Goal: Download file/media

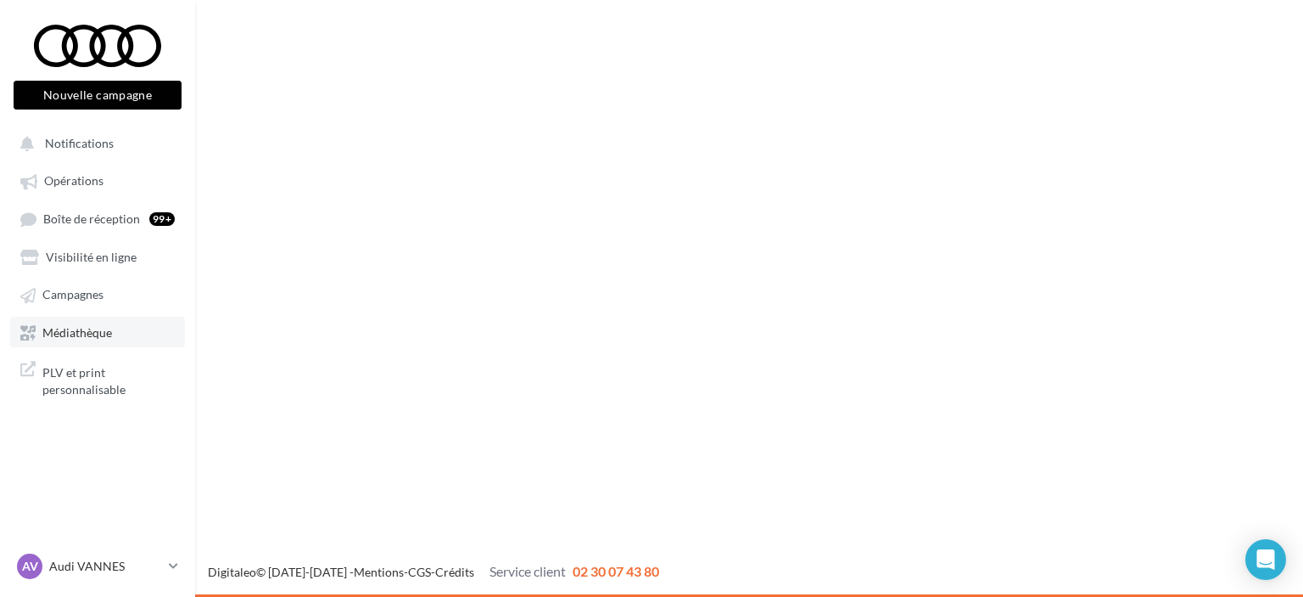
click at [111, 346] on link "Médiathèque" at bounding box center [97, 332] width 175 height 31
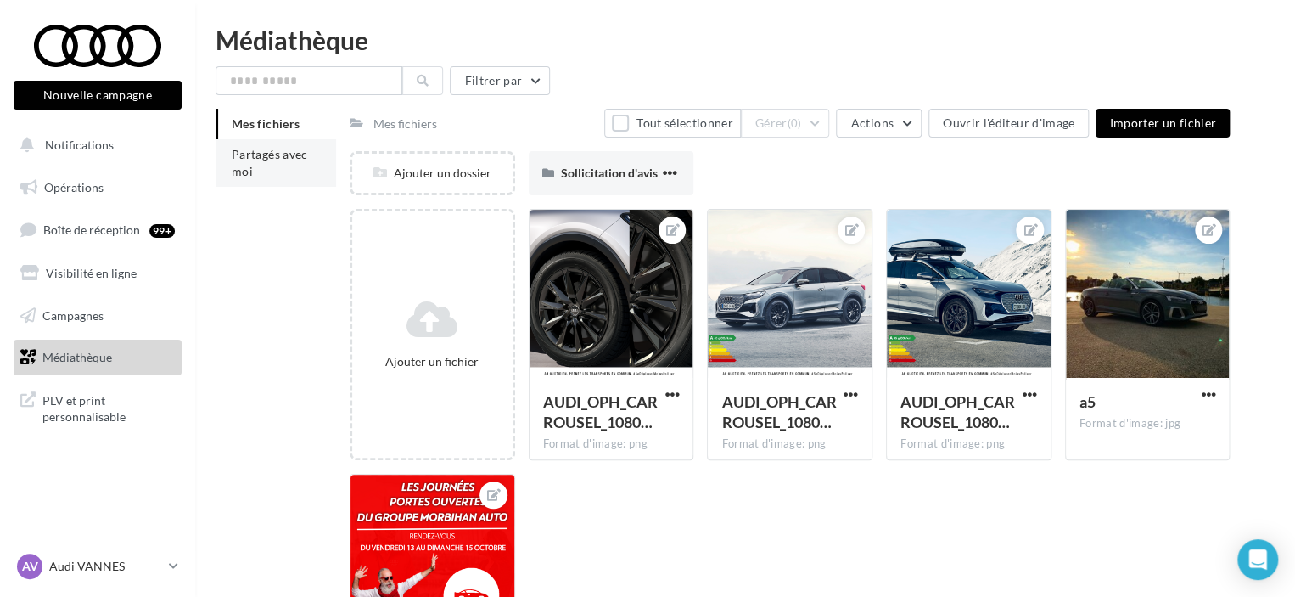
click at [294, 150] on span "Partagés avec moi" at bounding box center [270, 162] width 76 height 31
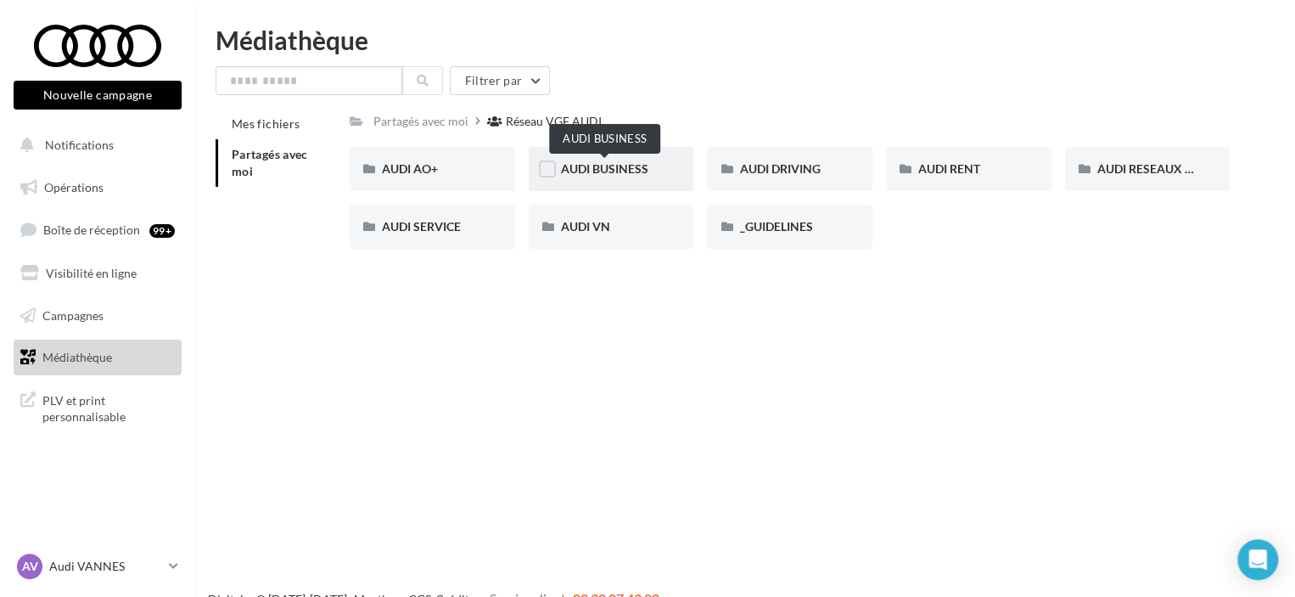
click at [645, 173] on span "AUDI BUSINESS" at bounding box center [604, 168] width 87 height 14
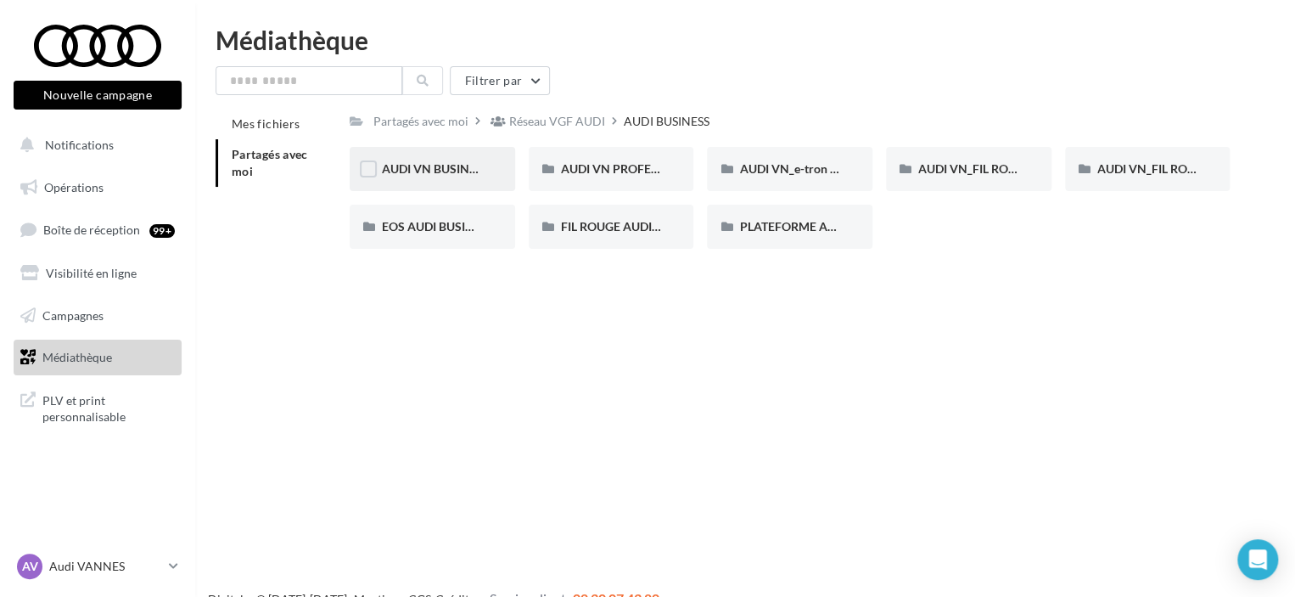
click at [446, 179] on div "AUDI VN BUSINESS JUIN JPO AUDI BUSINESS" at bounding box center [432, 169] width 165 height 44
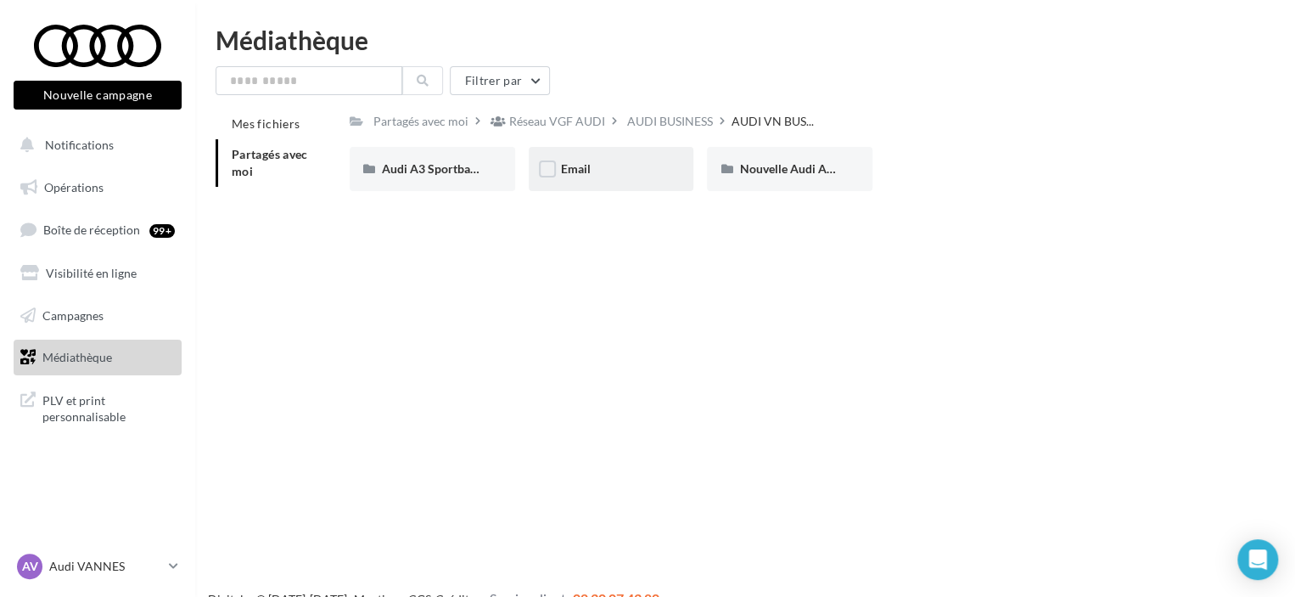
click at [608, 177] on div "Email" at bounding box center [611, 168] width 101 height 17
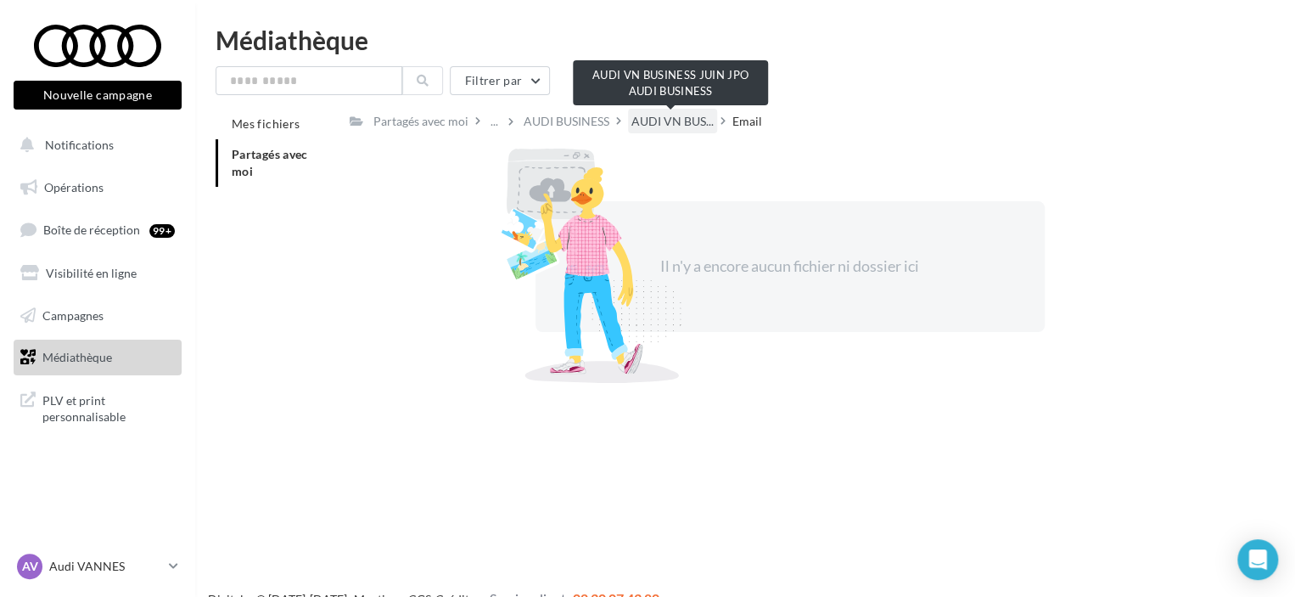
click at [684, 117] on span "AUDI VN BUS..." at bounding box center [672, 121] width 82 height 17
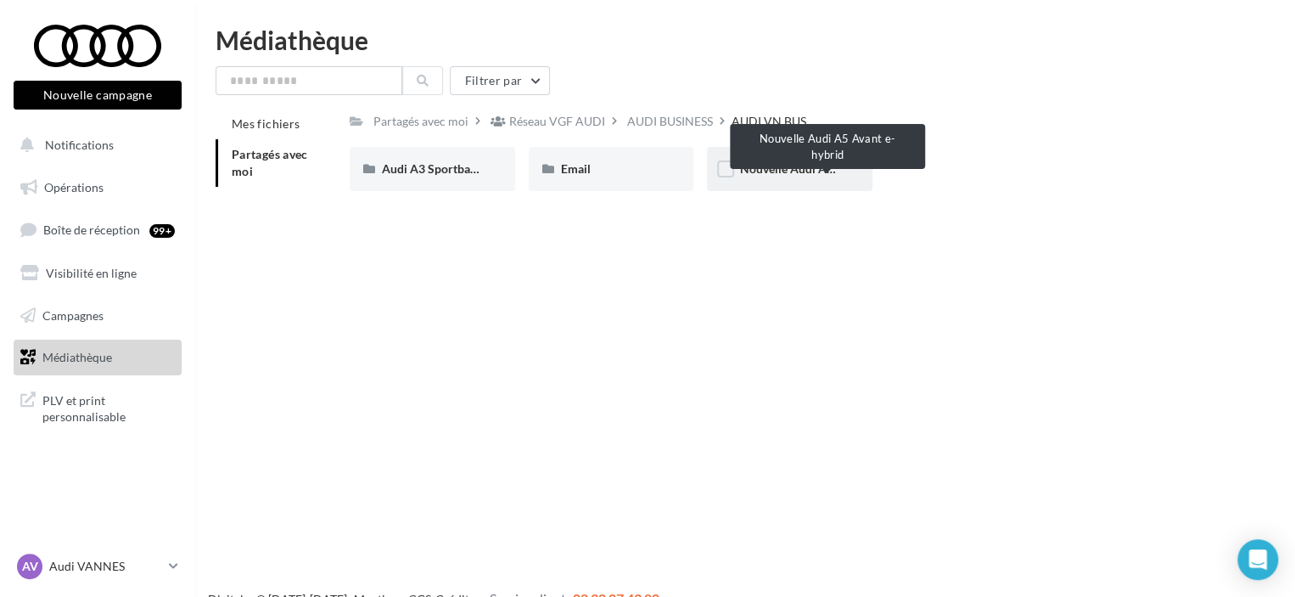
click at [804, 173] on span "Nouvelle Audi A5 Avant e-hybrid" at bounding box center [826, 168] width 174 height 14
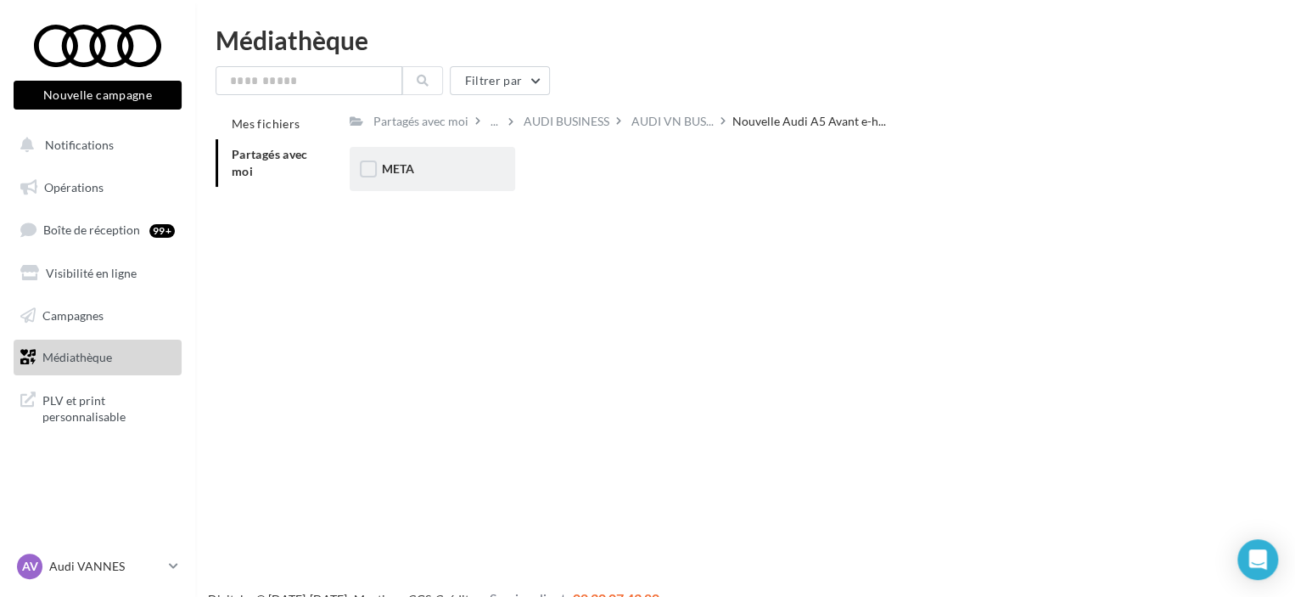
click at [486, 152] on div "META" at bounding box center [432, 169] width 165 height 44
click at [487, 168] on div "STATIQUES" at bounding box center [432, 169] width 165 height 44
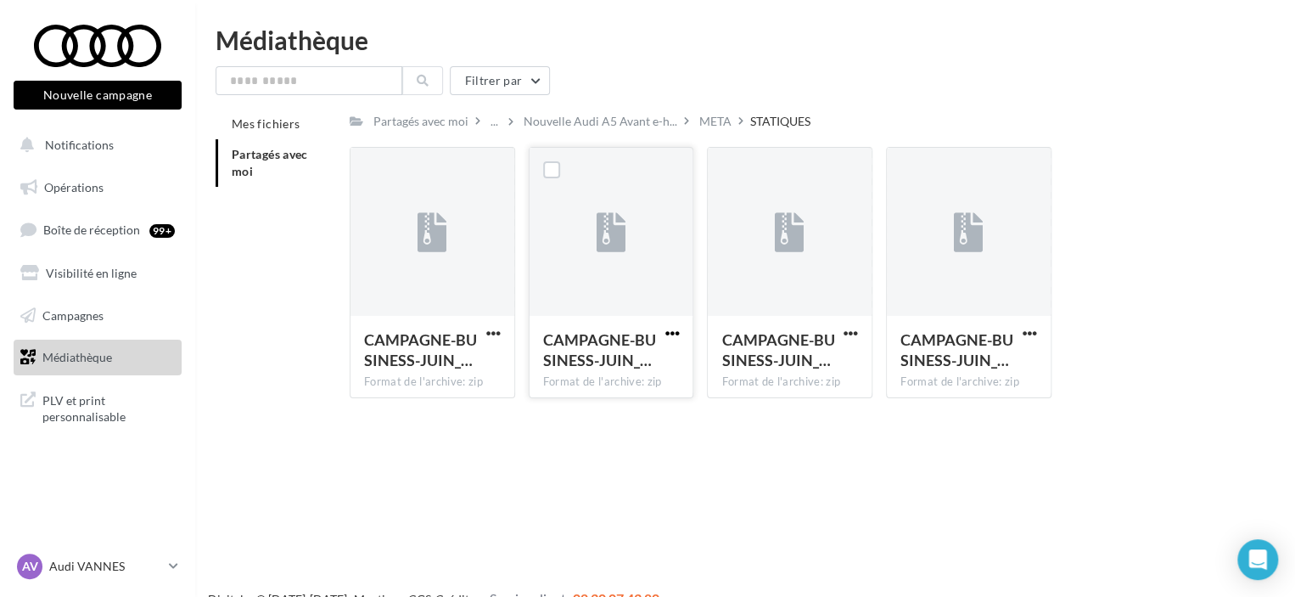
click at [666, 337] on span "button" at bounding box center [671, 333] width 14 height 14
click at [661, 370] on button "Télécharger" at bounding box center [598, 367] width 170 height 44
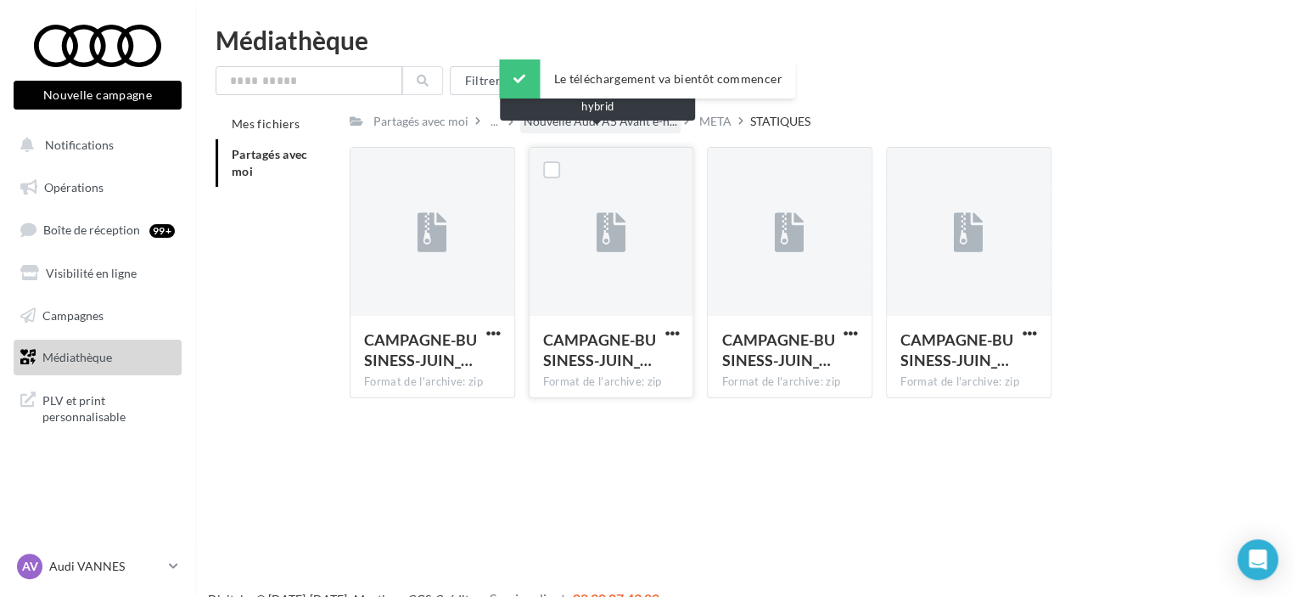
click at [620, 120] on span "Nouvelle Audi A5 Avant e-h..." at bounding box center [601, 121] width 154 height 17
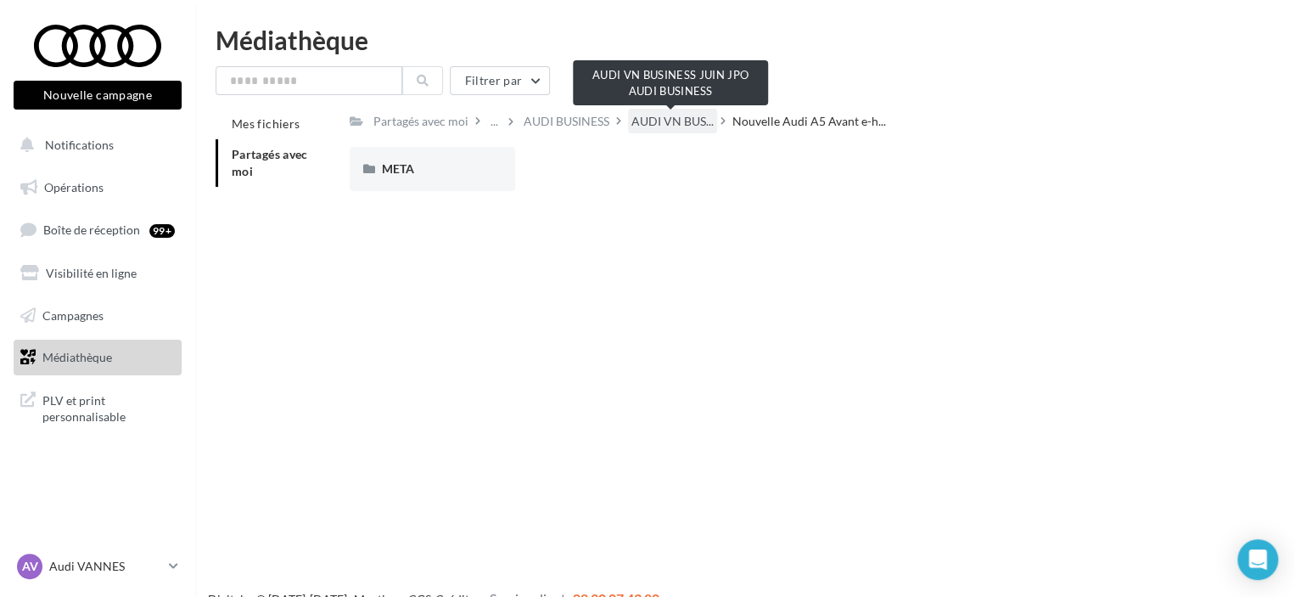
click at [655, 123] on span "AUDI VN BUS..." at bounding box center [672, 121] width 82 height 17
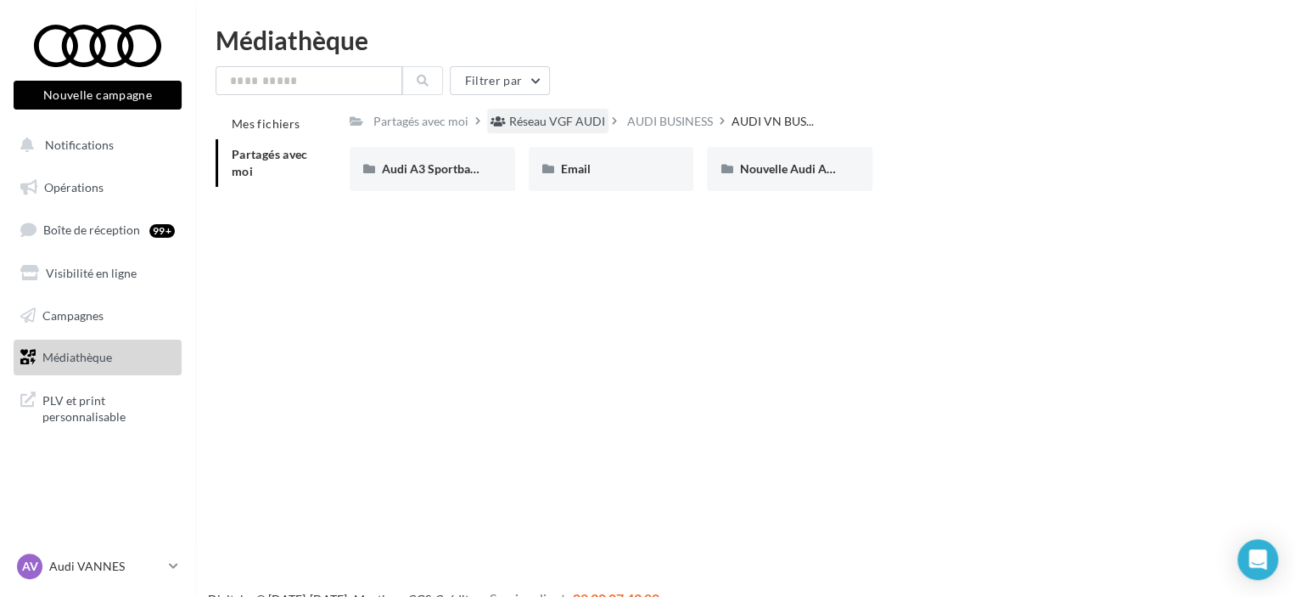
click at [604, 122] on div "Réseau VGF AUDI" at bounding box center [547, 121] width 121 height 25
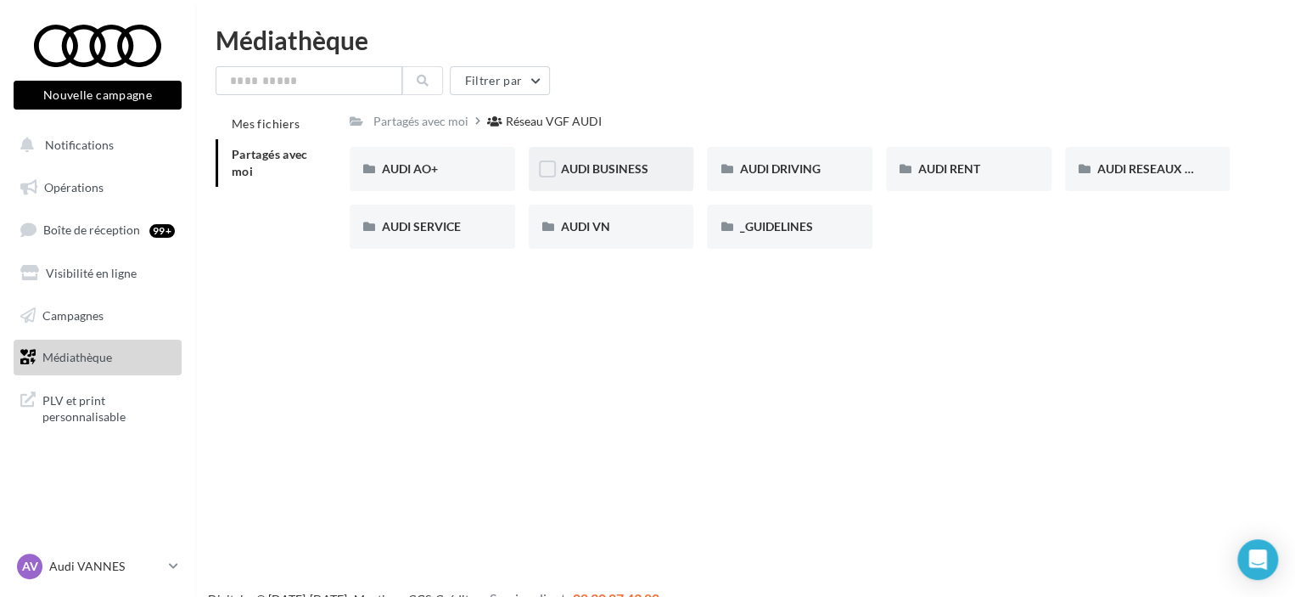
click at [594, 179] on div "AUDI BUSINESS" at bounding box center [611, 169] width 165 height 44
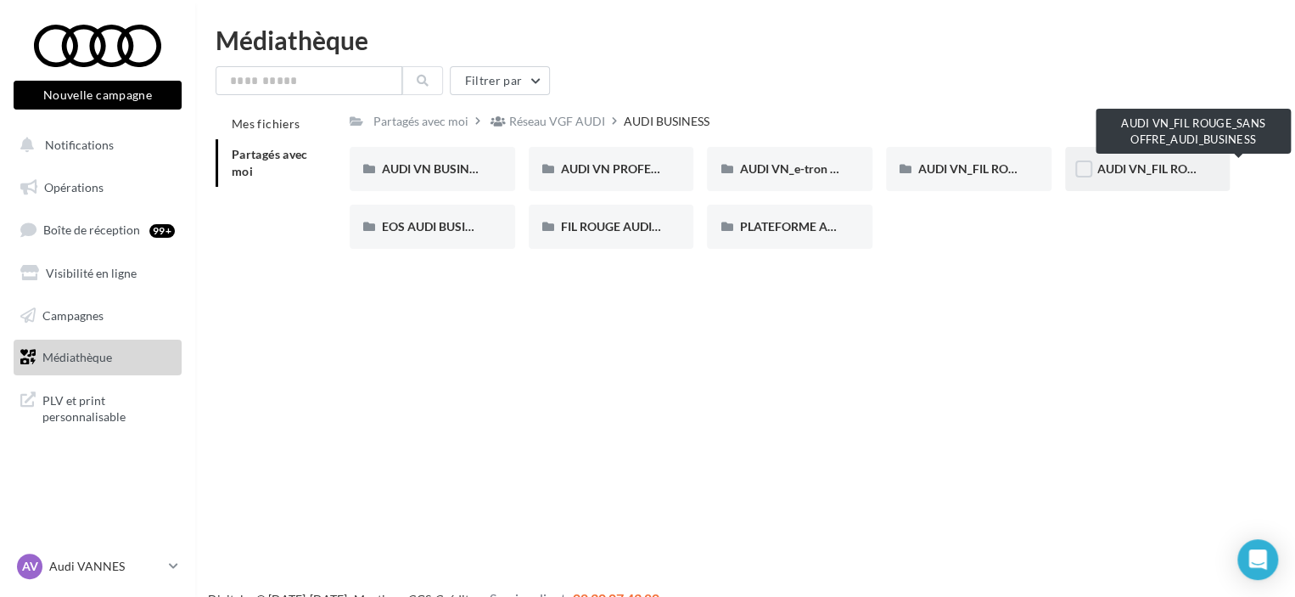
click at [1107, 169] on span "AUDI VN_FIL ROUGE_SANS OFFRE_AUDI_BUSINESS" at bounding box center [1239, 168] width 285 height 14
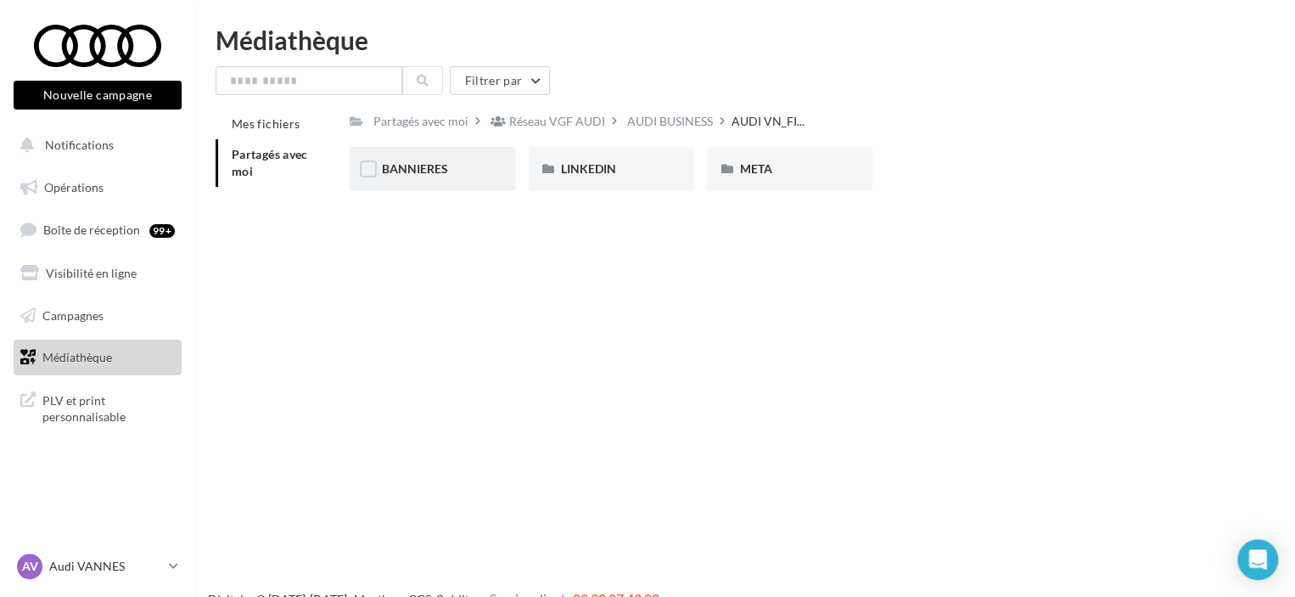
click at [485, 156] on div "BANNIERES" at bounding box center [432, 169] width 165 height 44
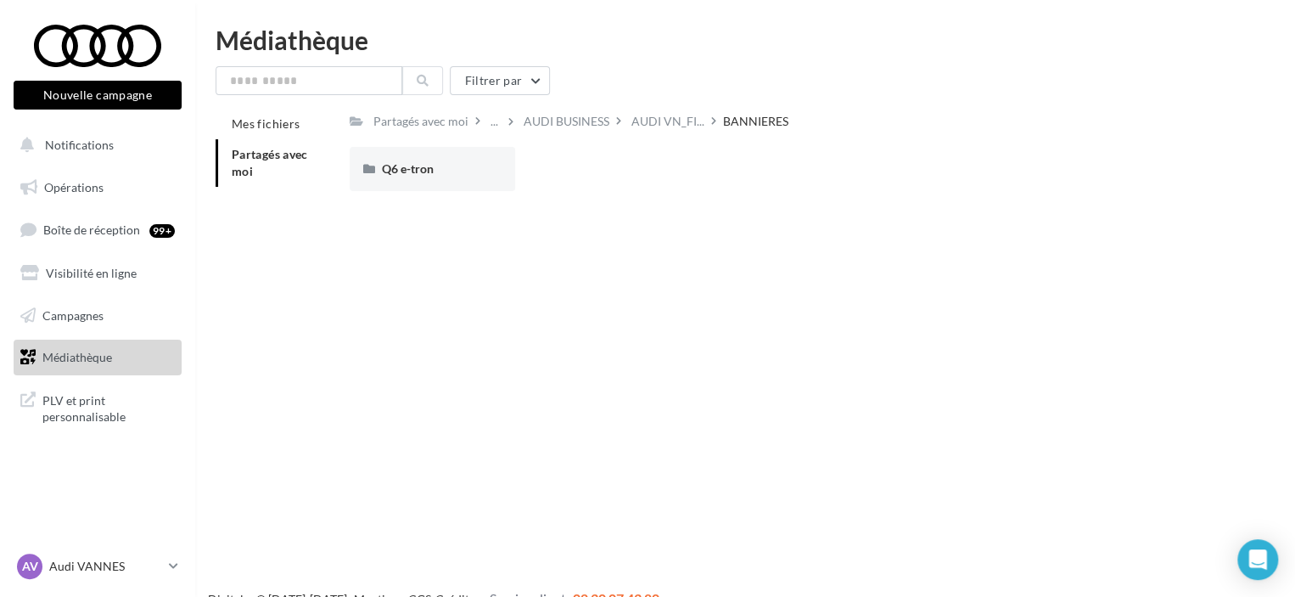
click at [485, 156] on div "Q6 e-tron" at bounding box center [432, 169] width 165 height 44
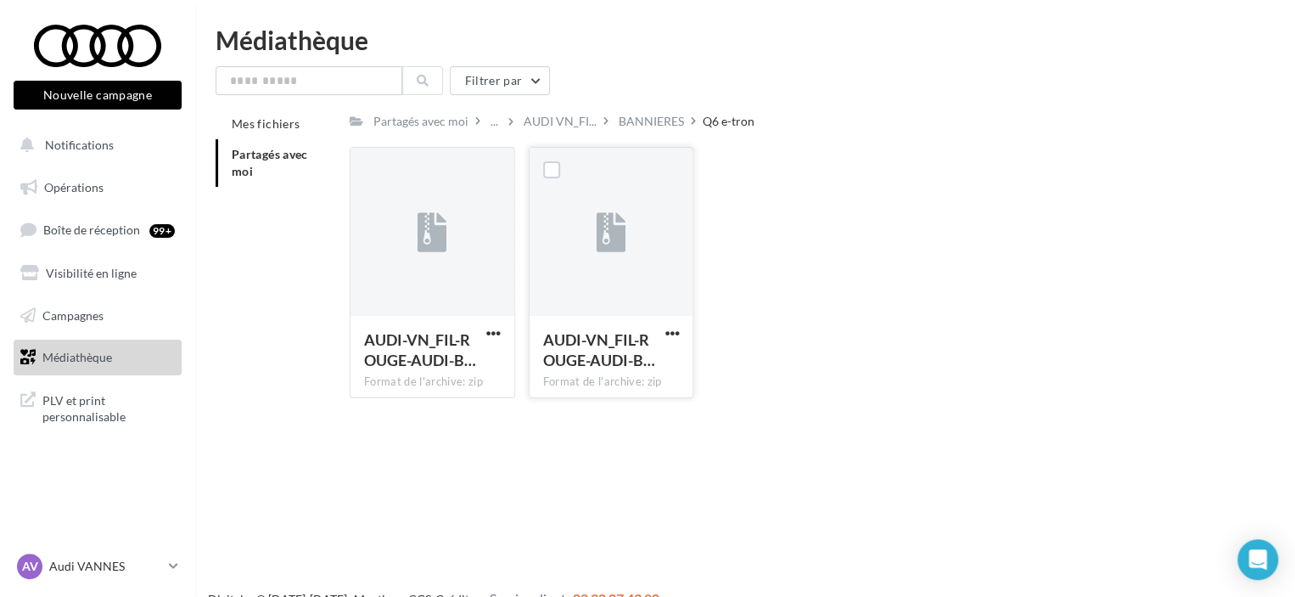
click at [680, 328] on button "button" at bounding box center [671, 334] width 21 height 17
click at [667, 365] on button "Télécharger" at bounding box center [598, 367] width 170 height 44
click at [631, 126] on div "BANNIERES" at bounding box center [651, 121] width 65 height 17
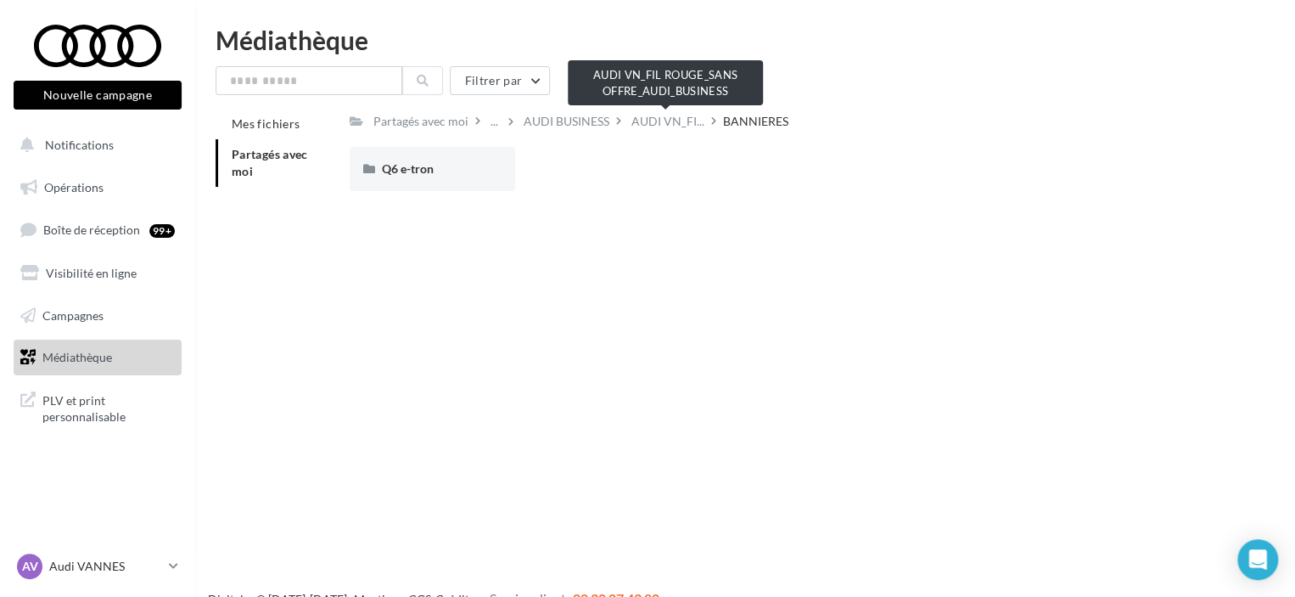
click at [631, 126] on span "AUDI VN_FI..." at bounding box center [667, 121] width 73 height 17
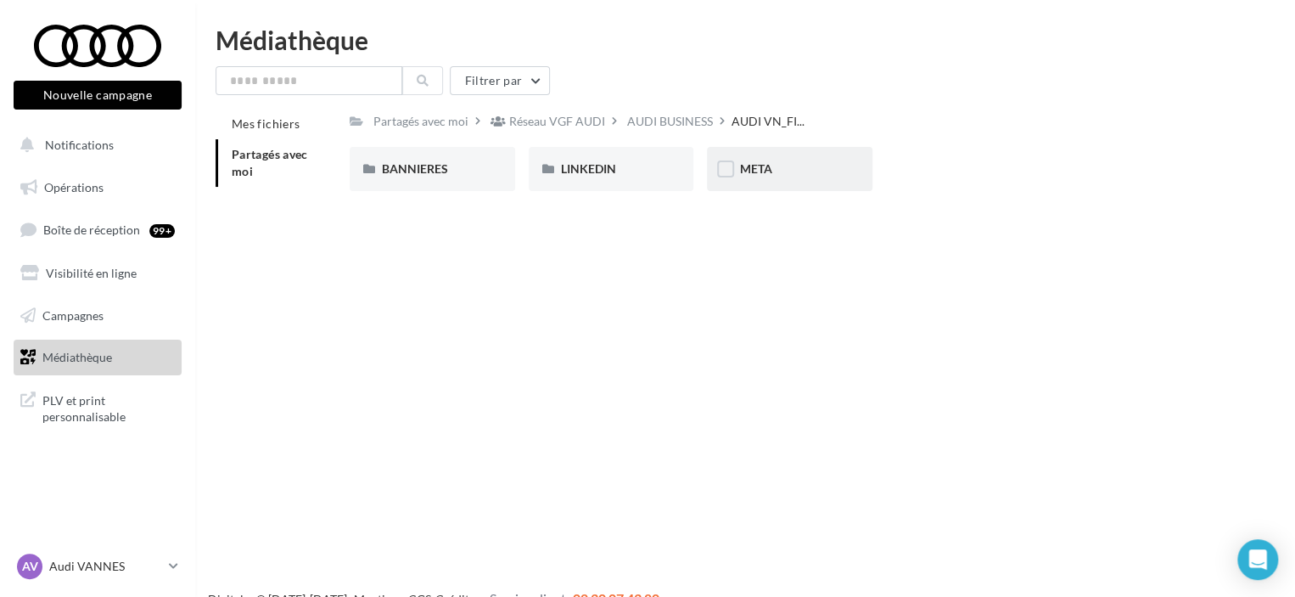
click at [801, 173] on div "META" at bounding box center [789, 168] width 101 height 17
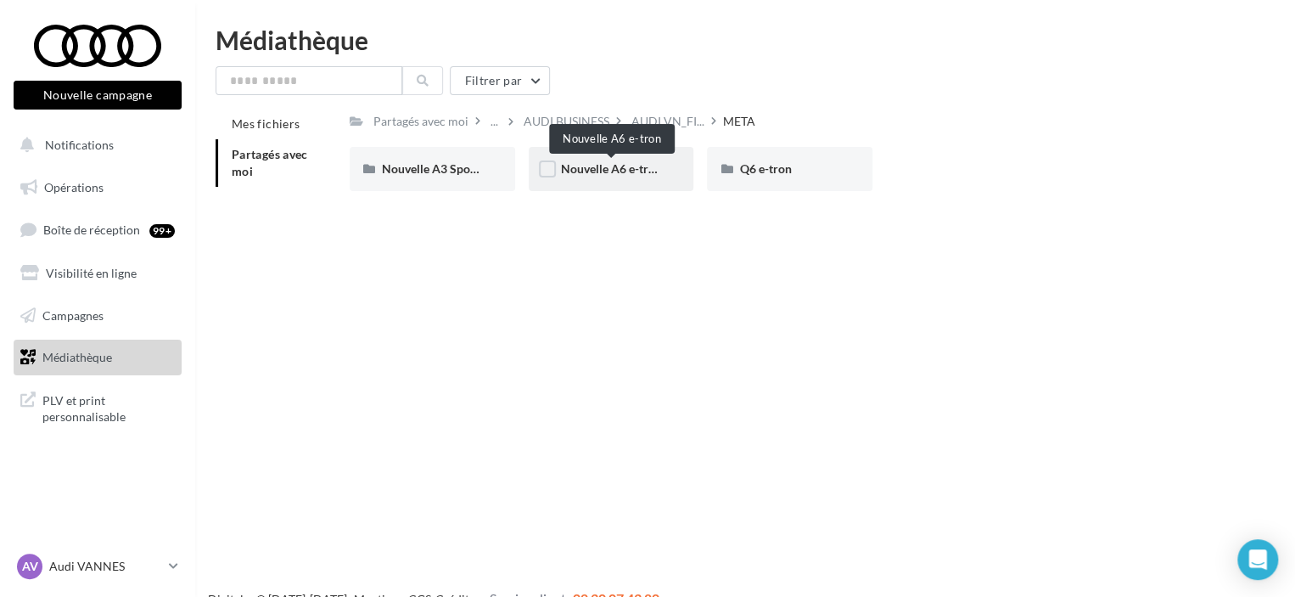
click at [608, 174] on span "Nouvelle A6 e-tron" at bounding box center [611, 168] width 101 height 14
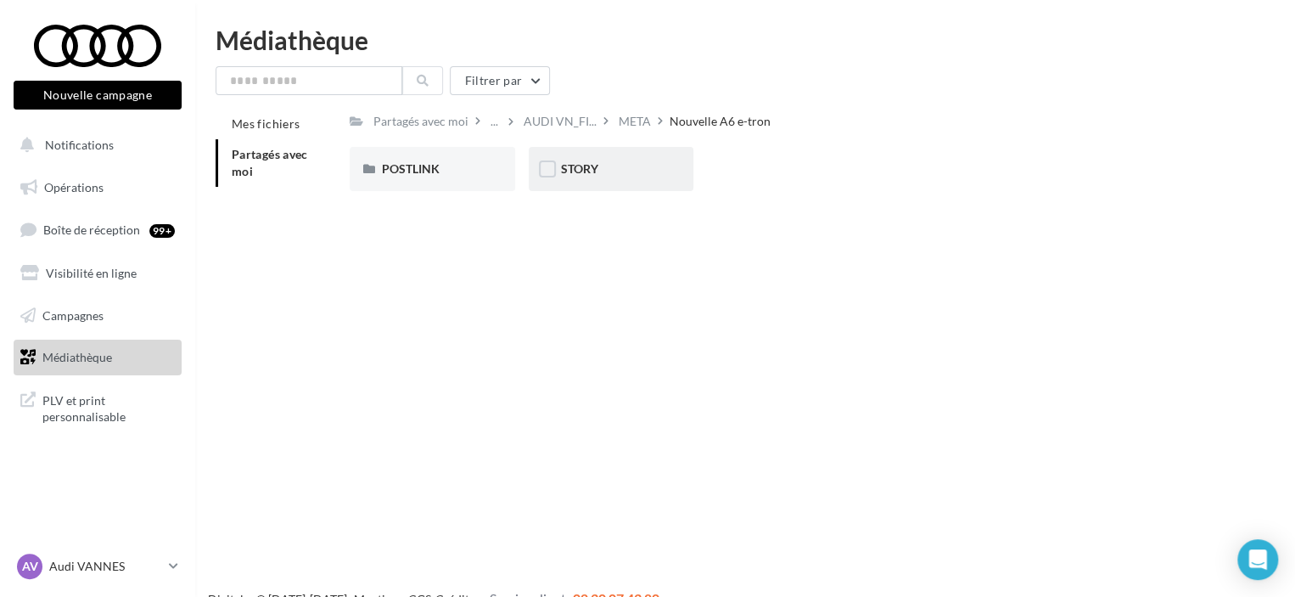
click at [564, 179] on div "STORY" at bounding box center [611, 169] width 165 height 44
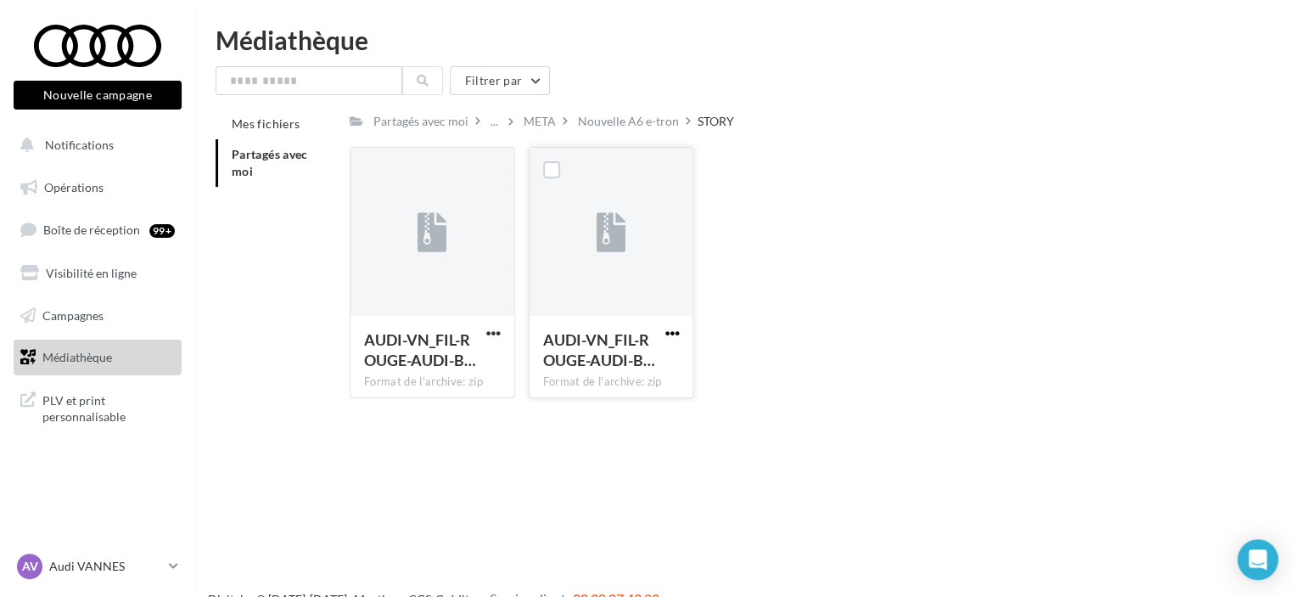
click at [671, 331] on span "button" at bounding box center [671, 333] width 14 height 14
click at [642, 376] on button "Télécharger" at bounding box center [598, 367] width 170 height 44
click at [550, 131] on div "META" at bounding box center [539, 121] width 39 height 25
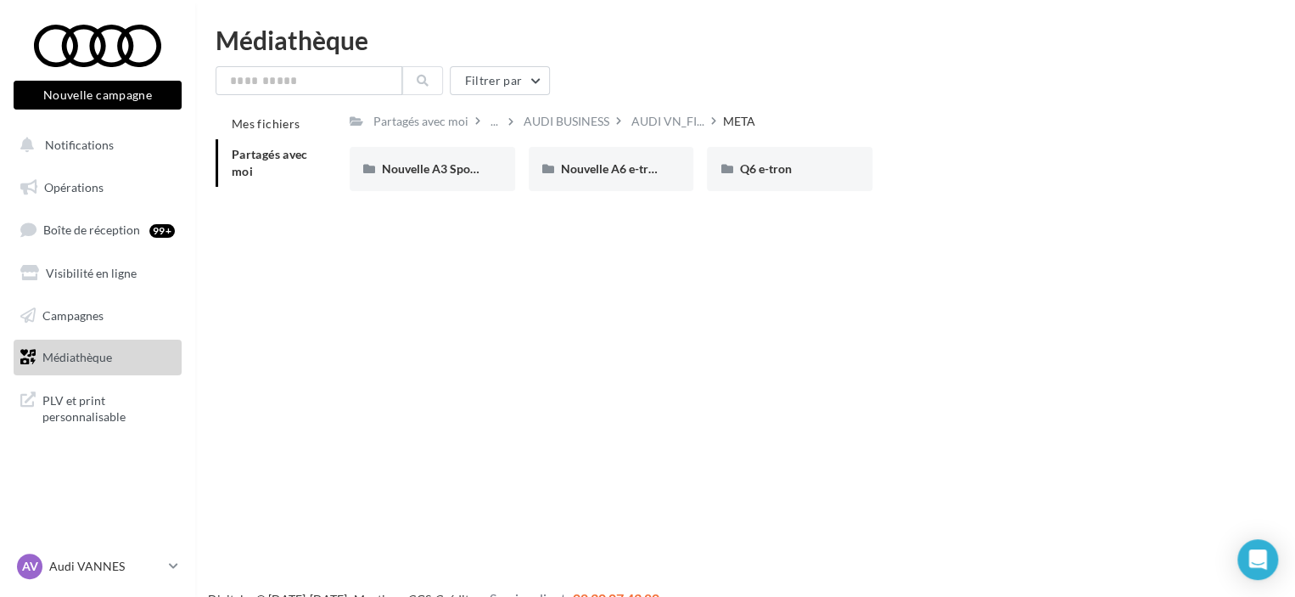
click at [554, 104] on div "Filtrer par Mes fichiers Partagés avec moi Partagés avec moi ... AUDI BUSINESS …" at bounding box center [745, 140] width 1059 height 148
click at [575, 129] on div "AUDI BUSINESS" at bounding box center [567, 121] width 86 height 17
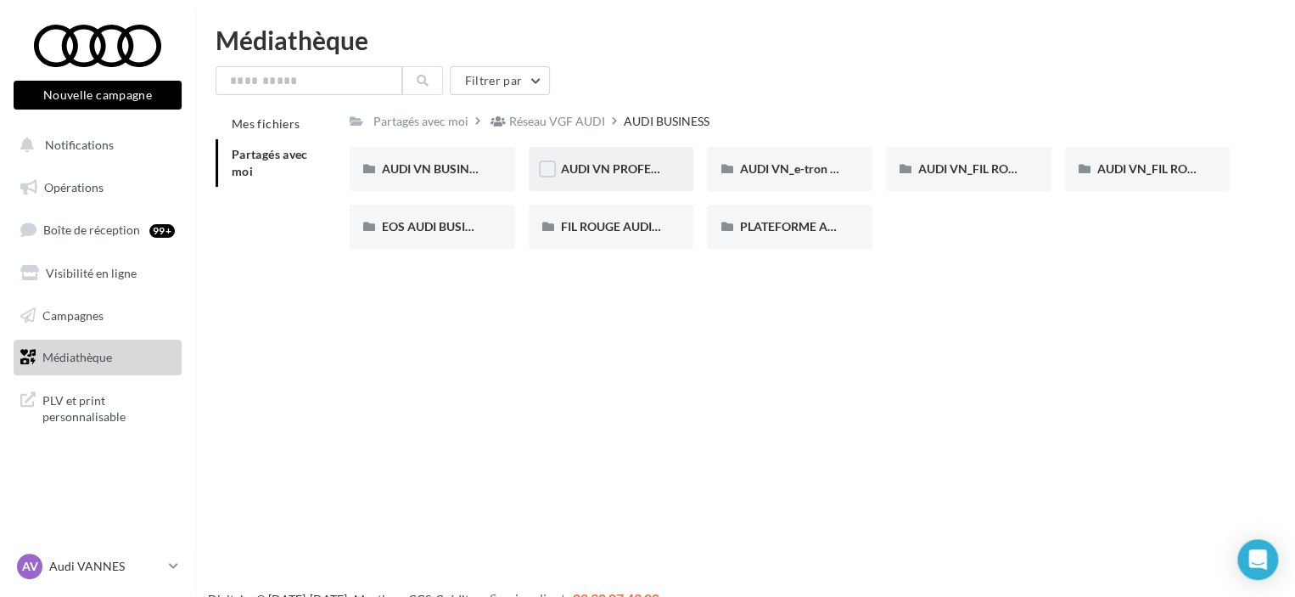
click at [672, 182] on div "AUDI VN PROFESSIONNELS TRANSPORT DE PERSONNES AUDI BUSINESS" at bounding box center [611, 169] width 165 height 44
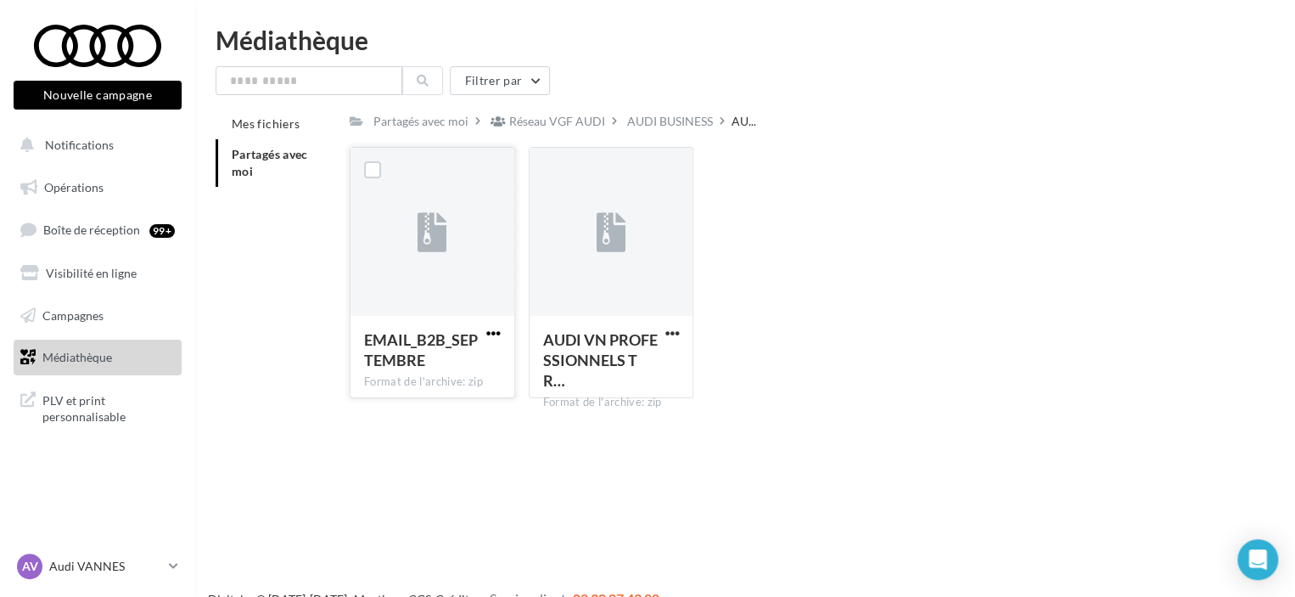
click at [498, 336] on span "button" at bounding box center [493, 333] width 14 height 14
click at [478, 373] on button "Télécharger" at bounding box center [419, 367] width 170 height 44
click at [672, 113] on div "AUDI BUSINESS" at bounding box center [670, 121] width 86 height 17
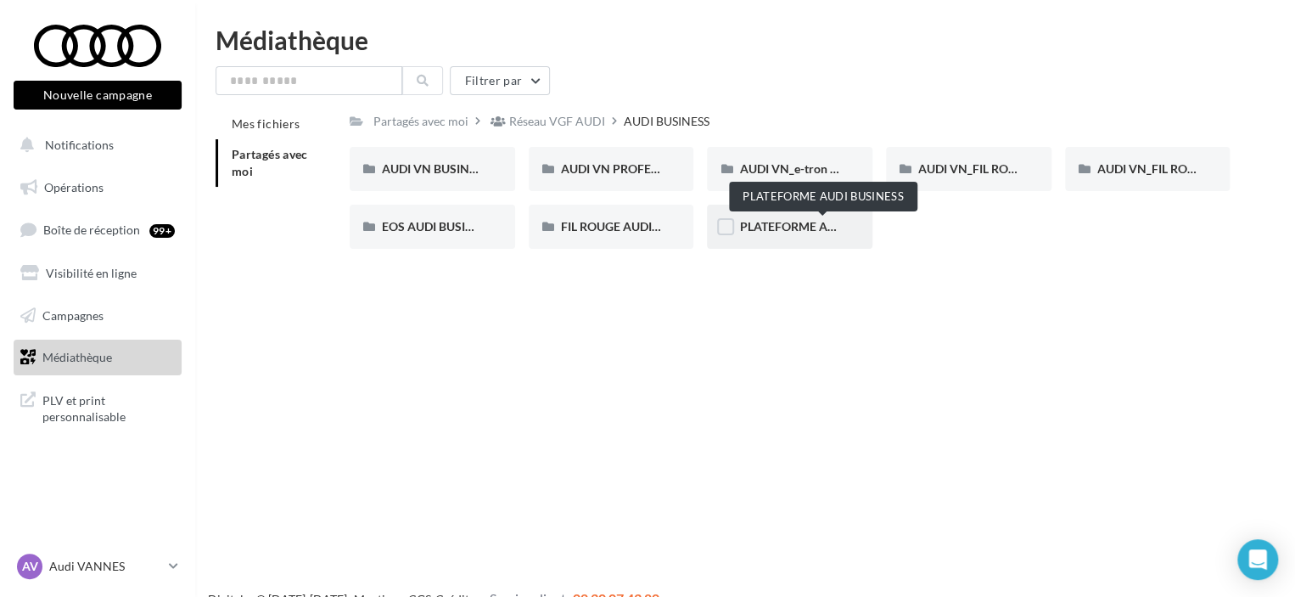
click at [816, 230] on span "PLATEFORME AUDI BUSINESS" at bounding box center [822, 226] width 166 height 14
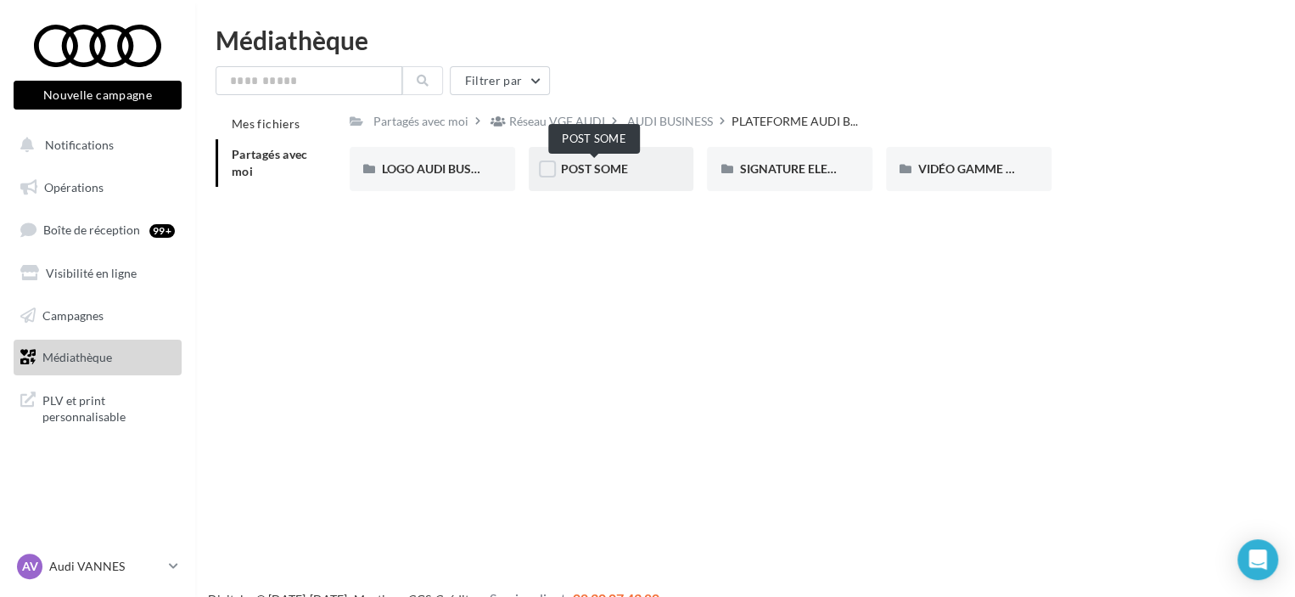
click at [617, 165] on span "POST SOME" at bounding box center [594, 168] width 67 height 14
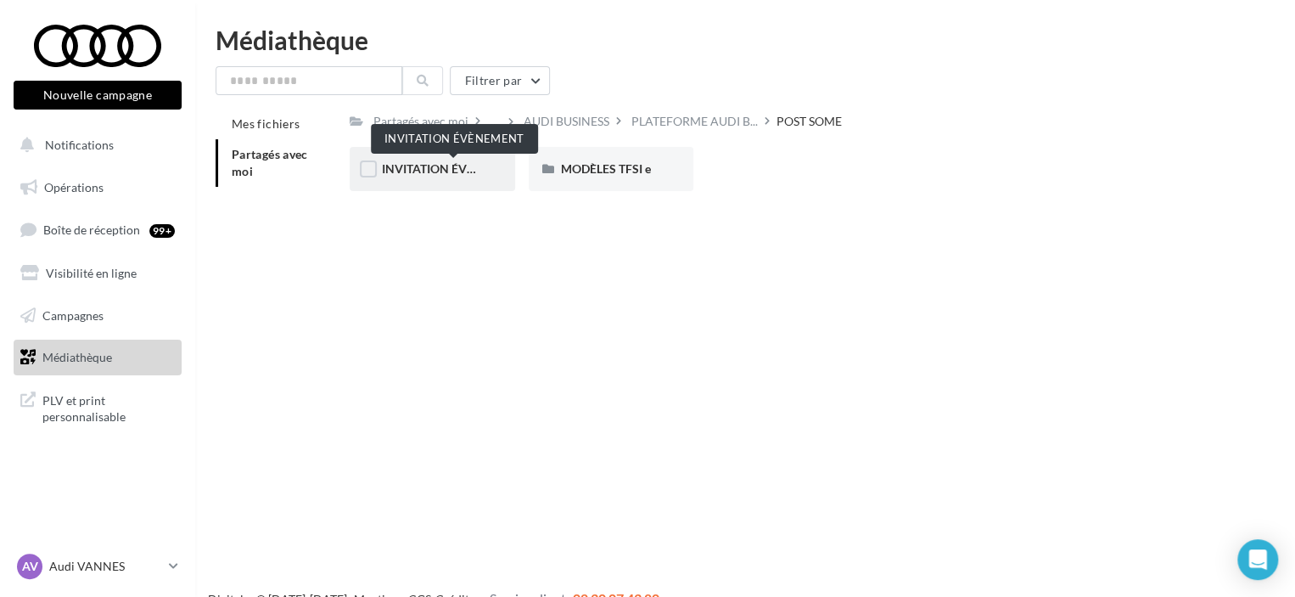
click at [461, 173] on span "INVITATION ÉVÈNEMENT" at bounding box center [453, 168] width 142 height 14
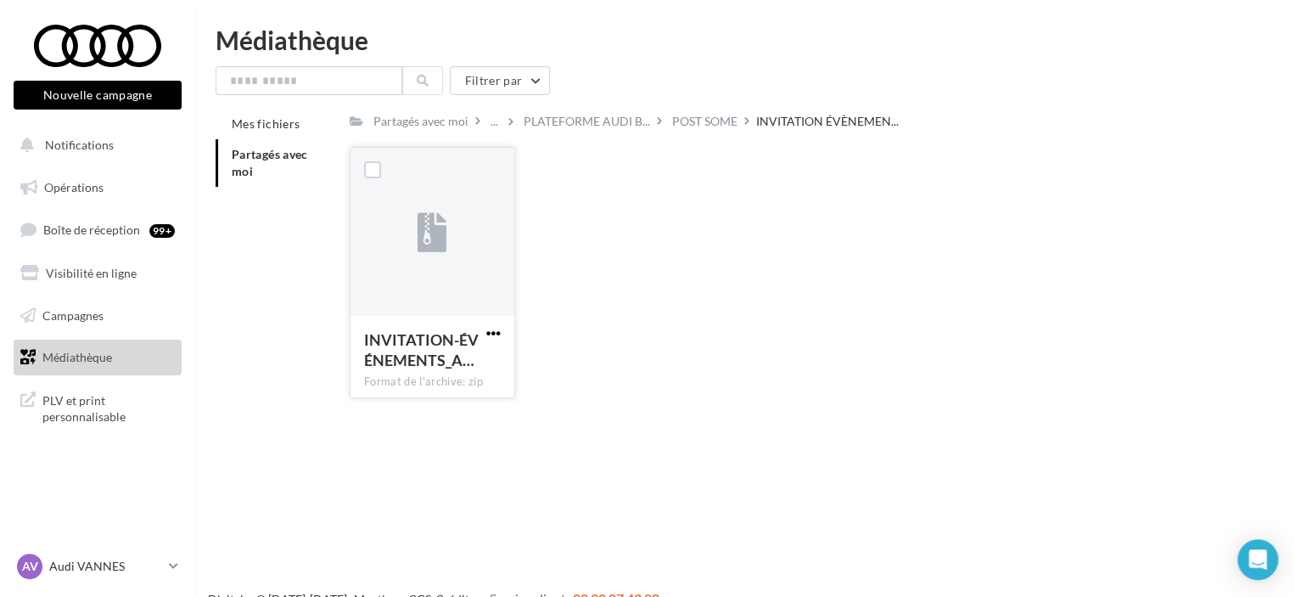
click at [492, 328] on span "button" at bounding box center [493, 333] width 14 height 14
click at [462, 379] on button "Télécharger" at bounding box center [419, 367] width 170 height 44
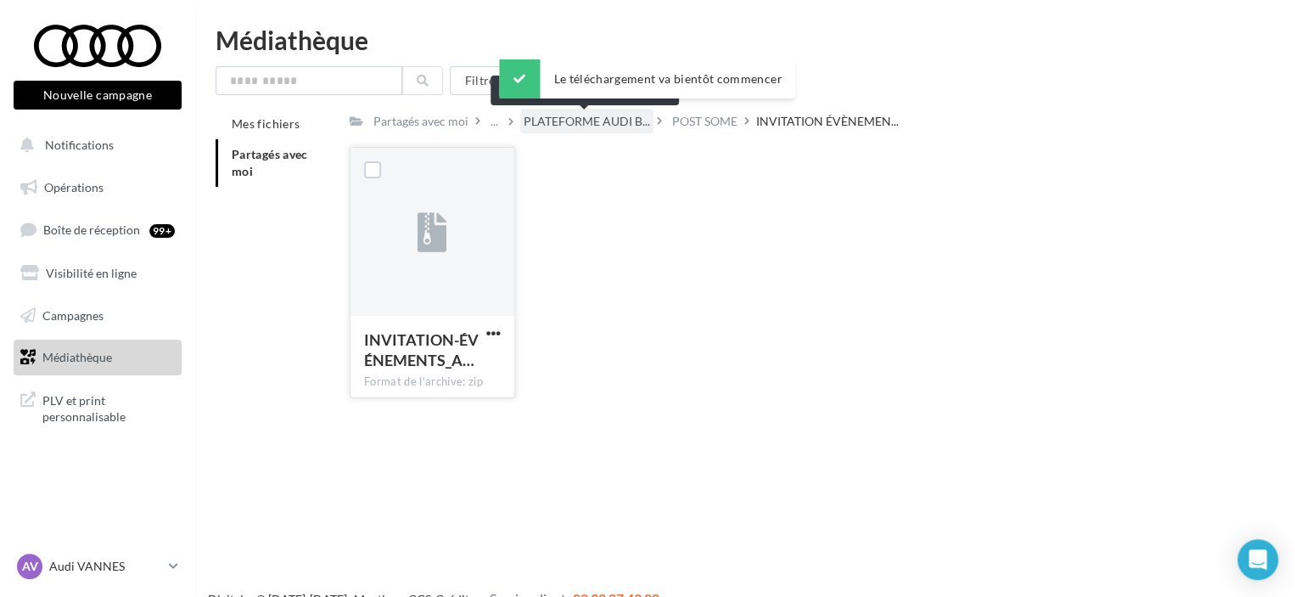
click at [632, 121] on span "PLATEFORME AUDI B..." at bounding box center [587, 121] width 126 height 17
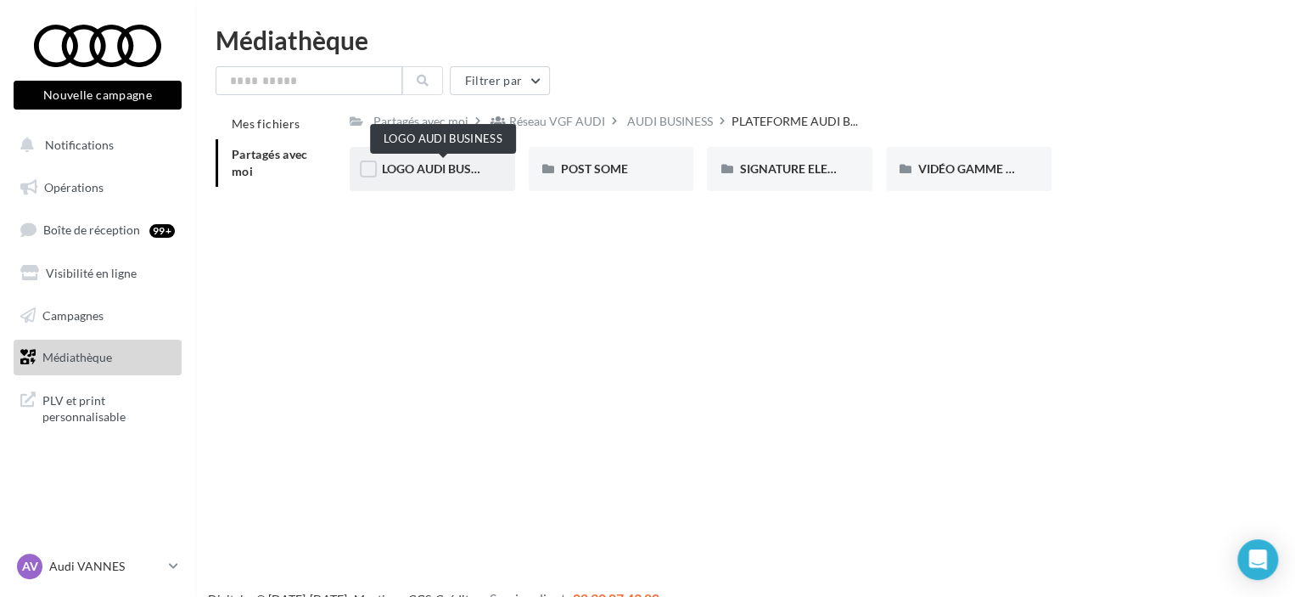
click at [461, 172] on span "LOGO AUDI BUSINESS" at bounding box center [443, 168] width 122 height 14
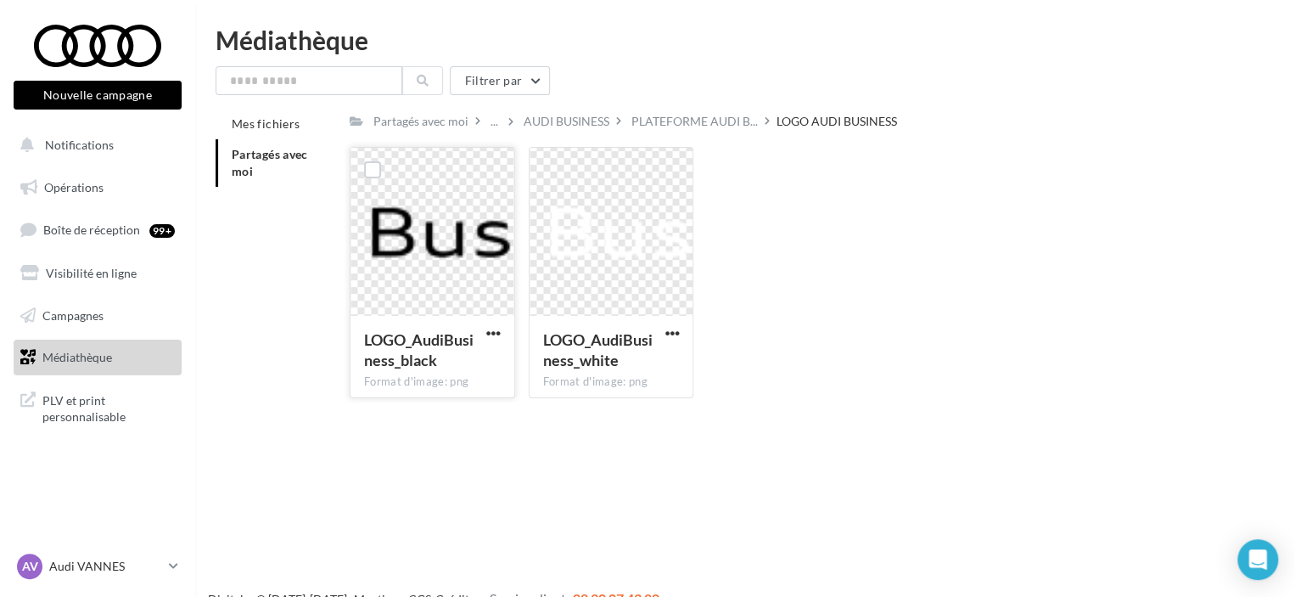
click at [506, 333] on div "LOGO_AudiBusiness_black Format d'image: png" at bounding box center [432, 356] width 164 height 80
click at [496, 333] on span "button" at bounding box center [493, 333] width 14 height 14
click at [469, 374] on button "Télécharger" at bounding box center [419, 367] width 170 height 44
click at [669, 328] on span "button" at bounding box center [671, 333] width 14 height 14
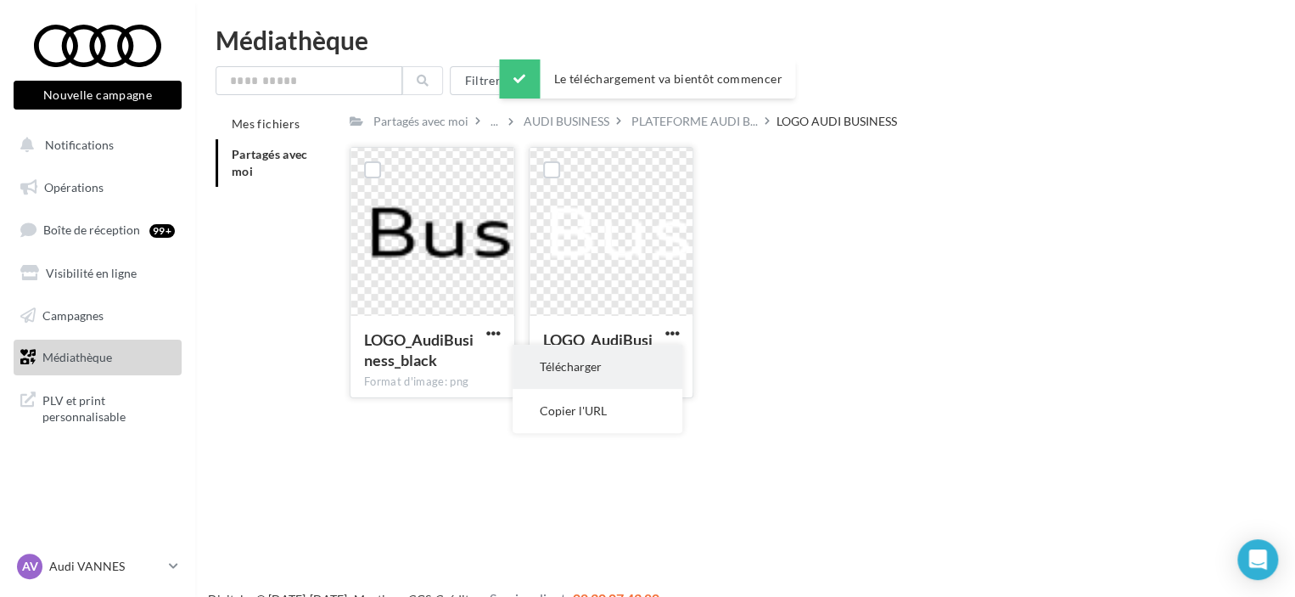
click at [589, 381] on button "Télécharger" at bounding box center [598, 367] width 170 height 44
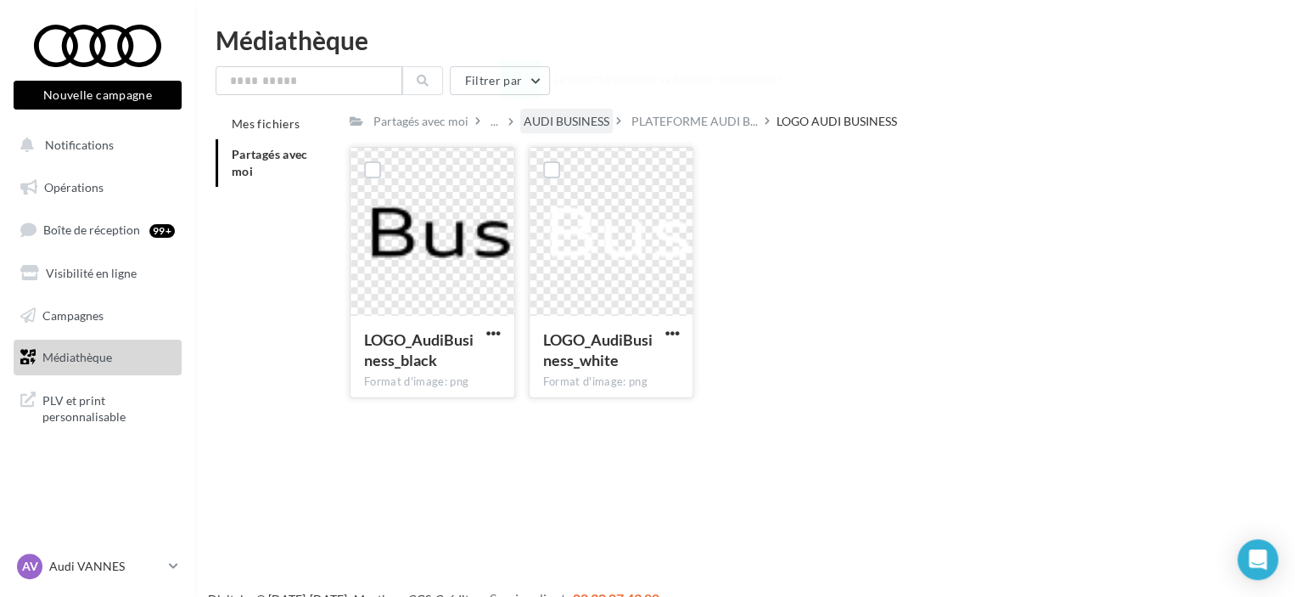
click at [591, 128] on div "AUDI BUSINESS" at bounding box center [567, 121] width 86 height 17
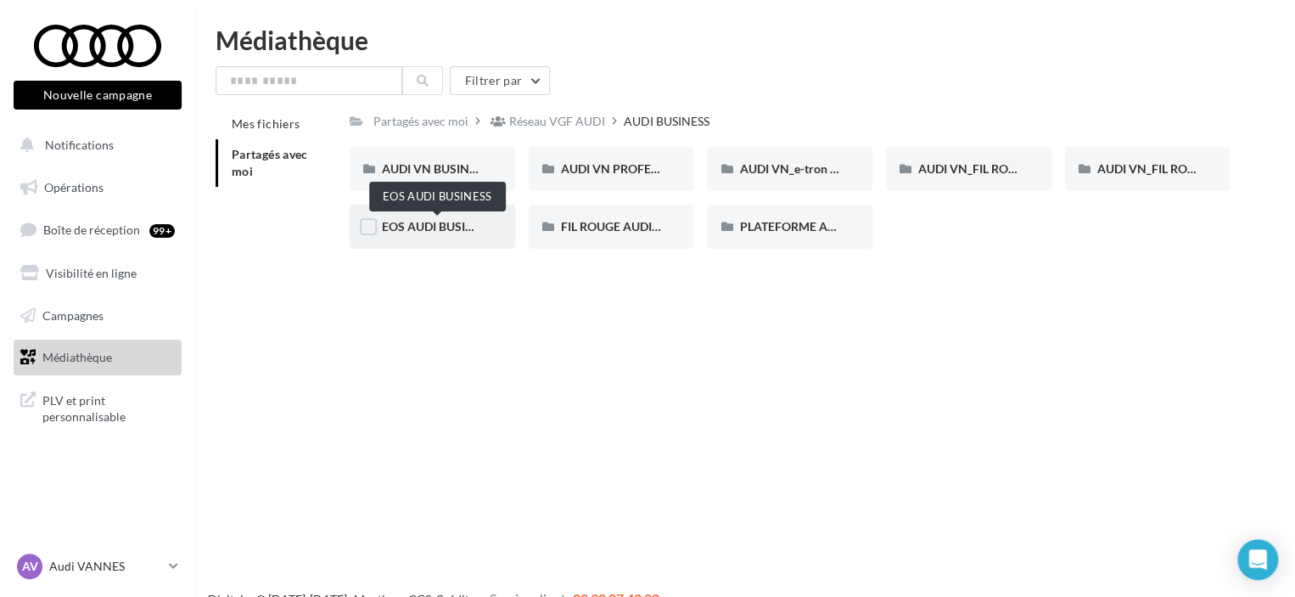
click at [451, 224] on span "EOS AUDI BUSINESS" at bounding box center [438, 226] width 113 height 14
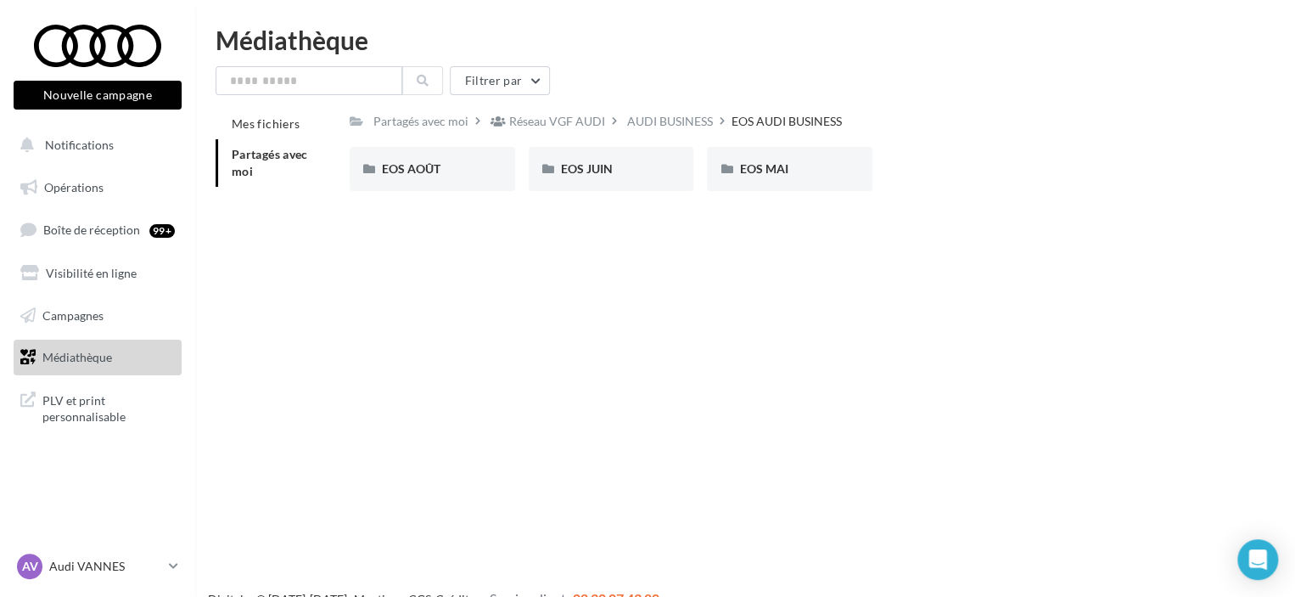
click at [648, 137] on div "Partagés avec moi Réseau VGF AUDI AUDI BUSINESS EOS AUDI BUSINESS Rs Partagé pa…" at bounding box center [790, 157] width 880 height 96
click at [648, 121] on div "AUDI BUSINESS" at bounding box center [670, 121] width 86 height 17
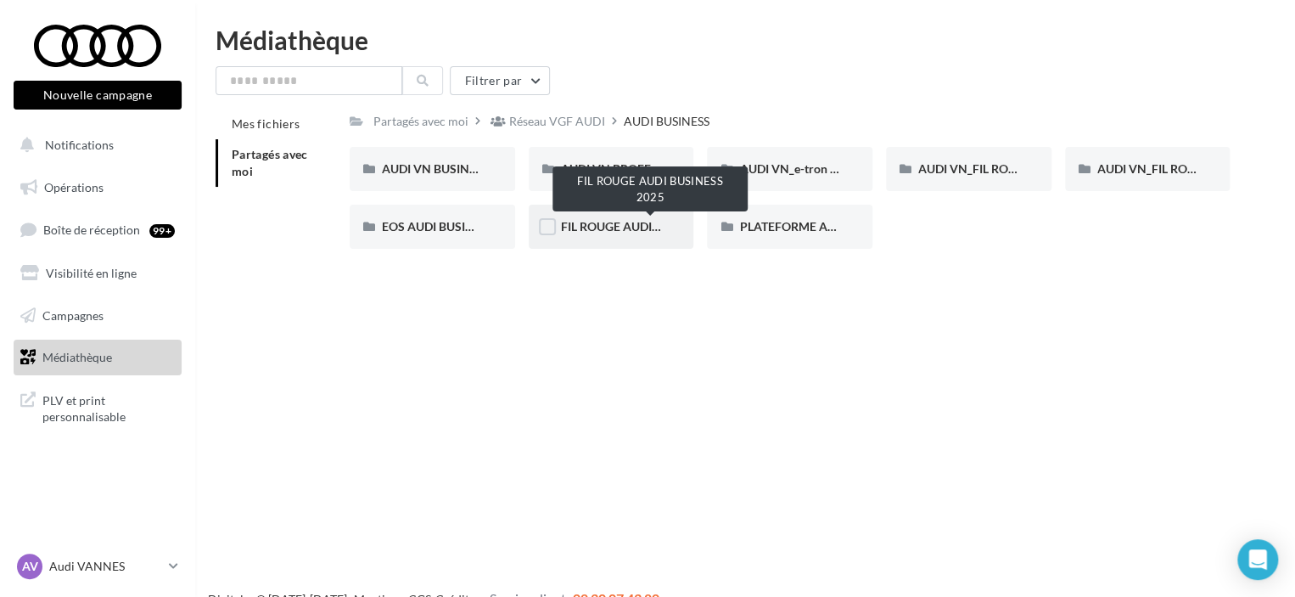
click at [631, 223] on span "FIL ROUGE AUDI BUSINESS 2025" at bounding box center [650, 226] width 179 height 14
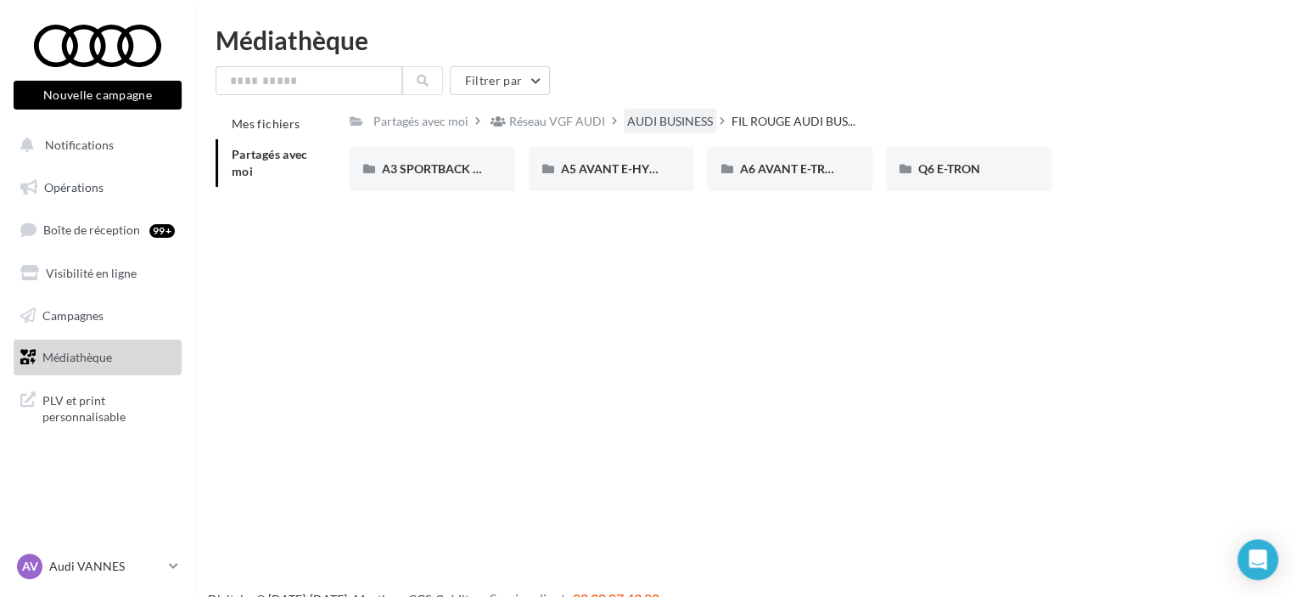
click at [652, 117] on div "AUDI BUSINESS" at bounding box center [670, 121] width 86 height 17
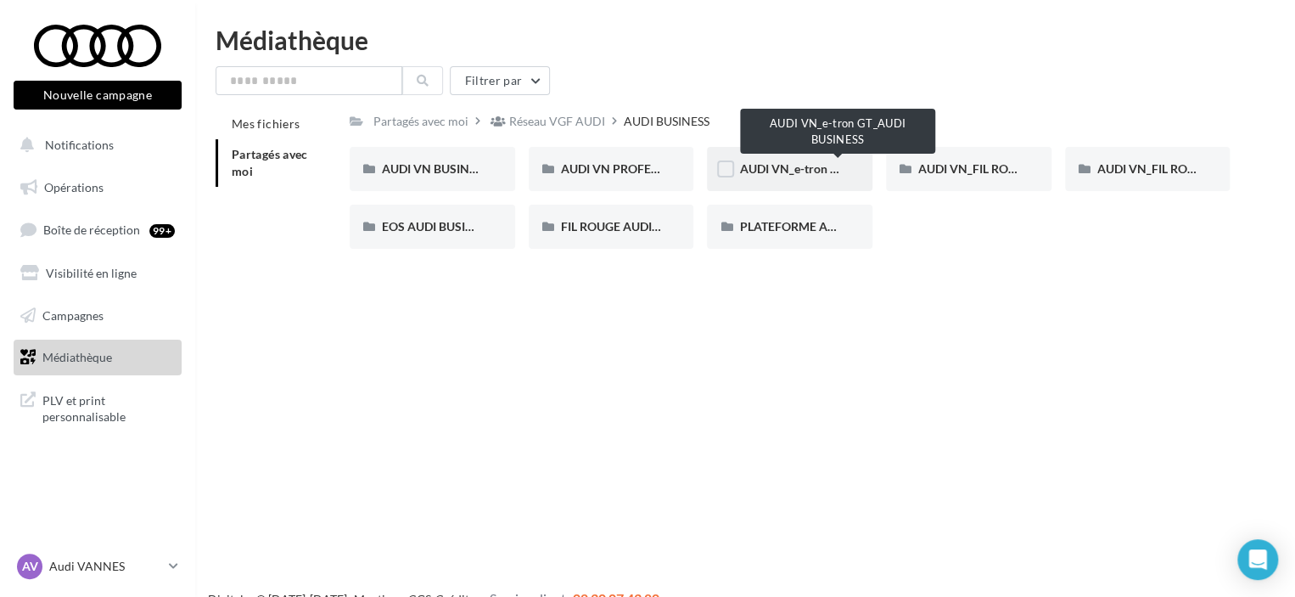
click at [780, 165] on span "AUDI VN_e-tron GT_AUDI BUSINESS" at bounding box center [838, 168] width 198 height 14
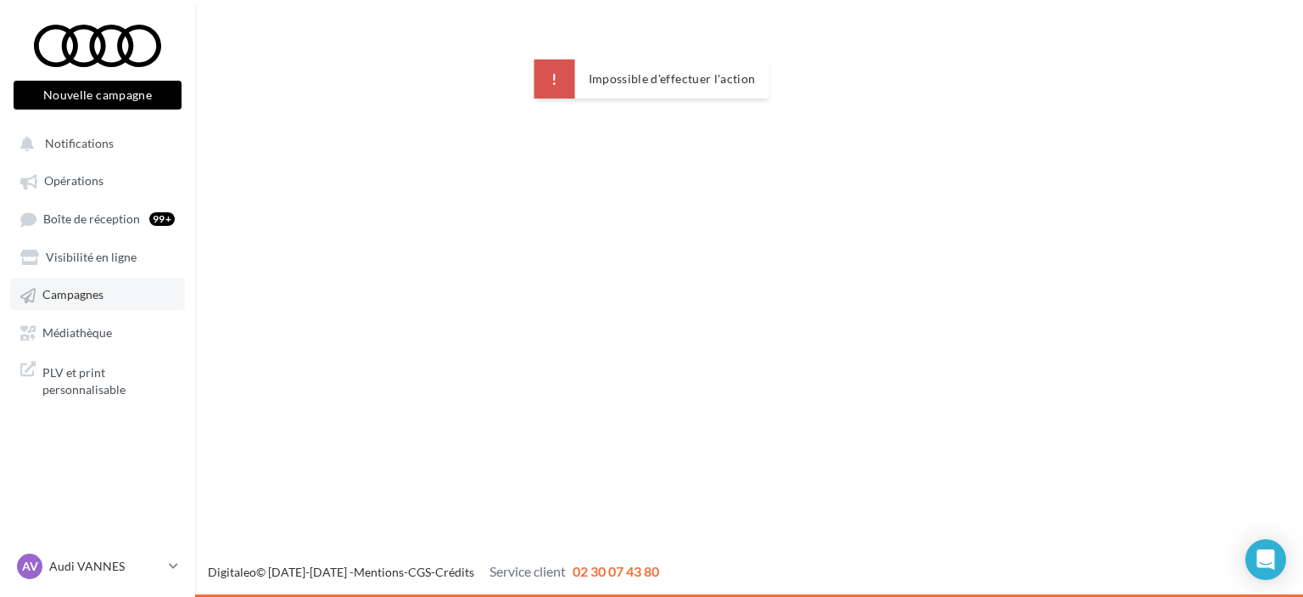
click at [99, 305] on link "Campagnes" at bounding box center [97, 293] width 175 height 31
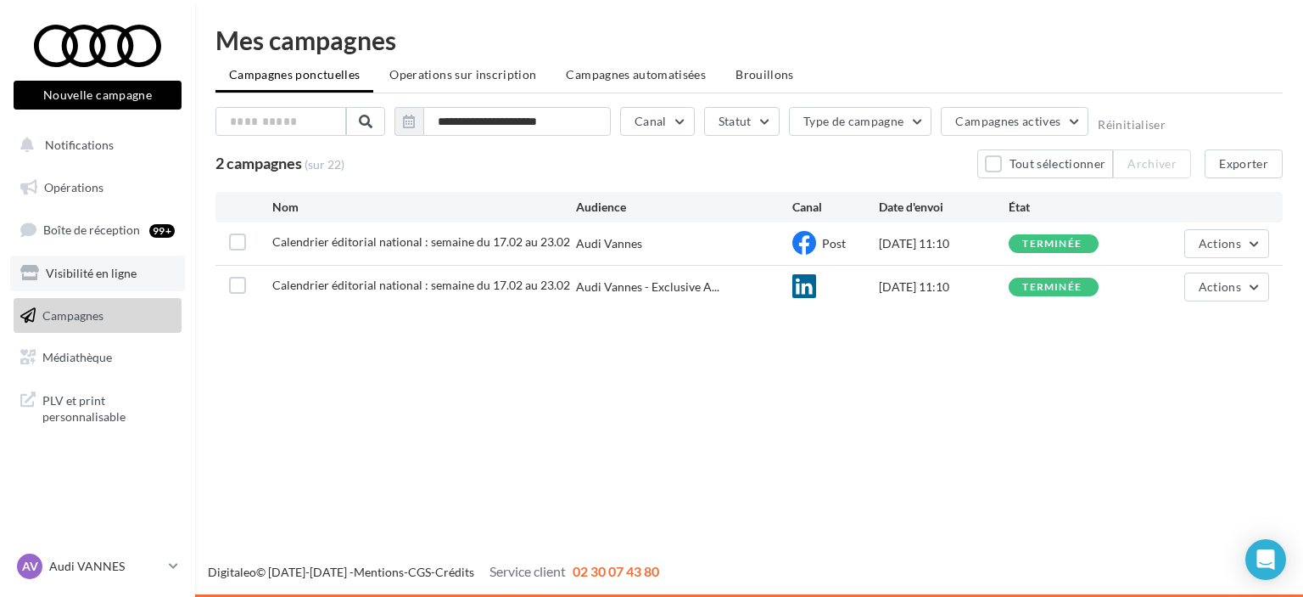
click at [113, 274] on span "Visibilité en ligne" at bounding box center [91, 273] width 91 height 14
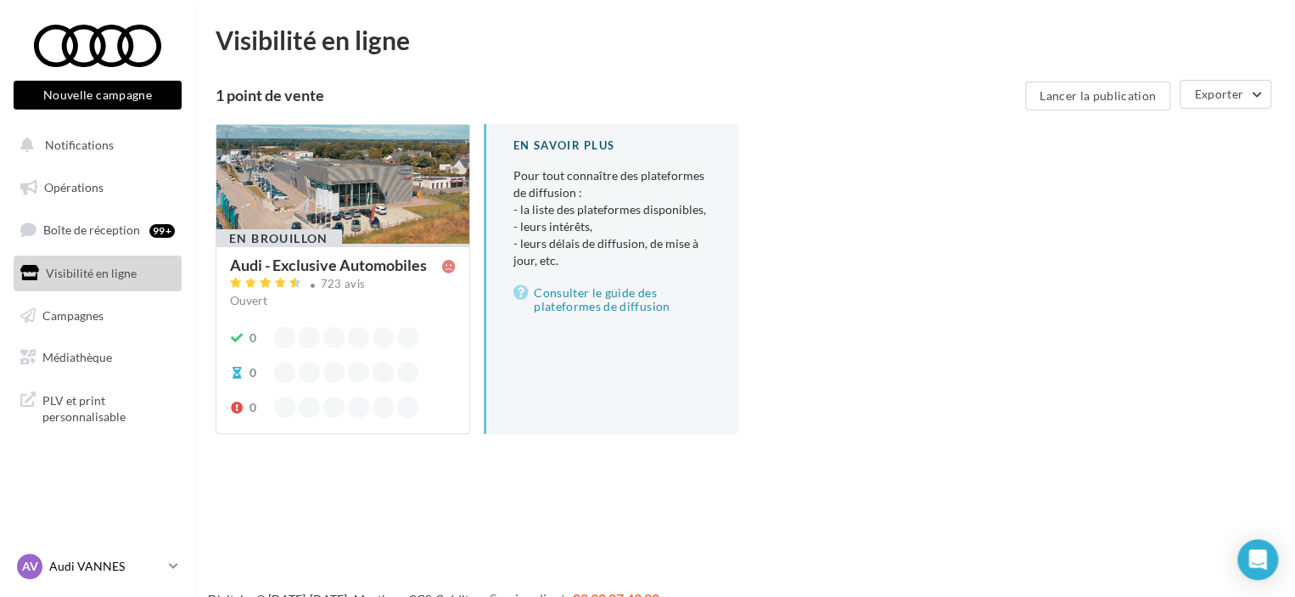
click at [58, 574] on p "Audi VANNES" at bounding box center [105, 566] width 113 height 17
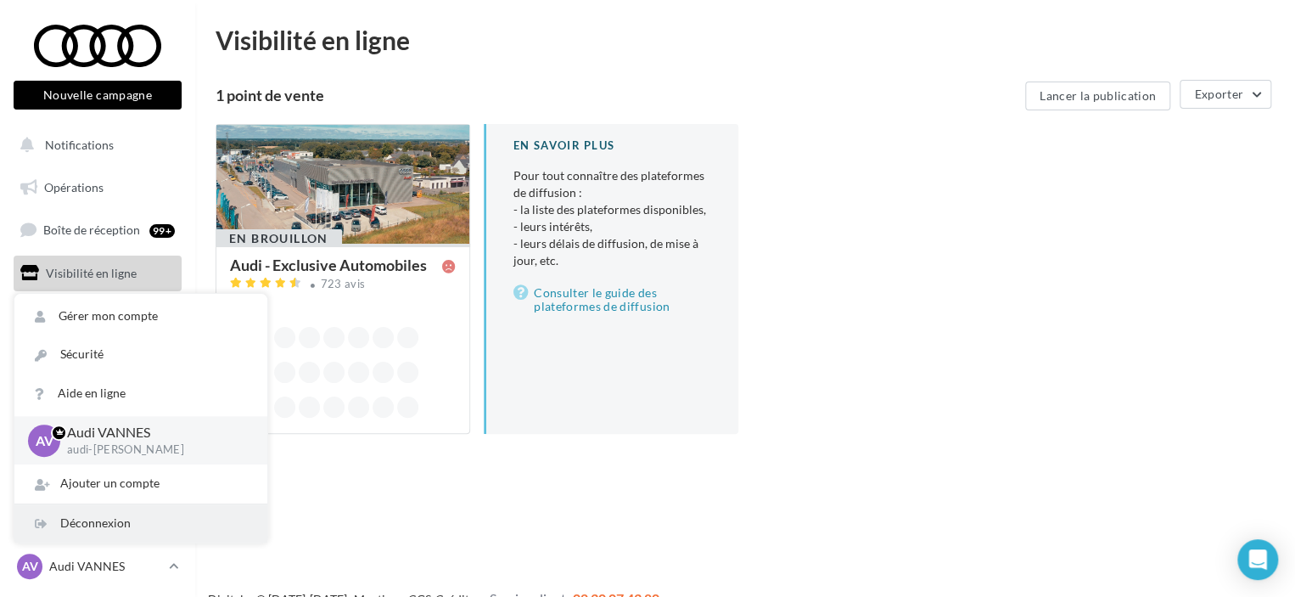
click at [190, 513] on div "Déconnexion" at bounding box center [140, 523] width 253 height 38
